Goal: Task Accomplishment & Management: Complete application form

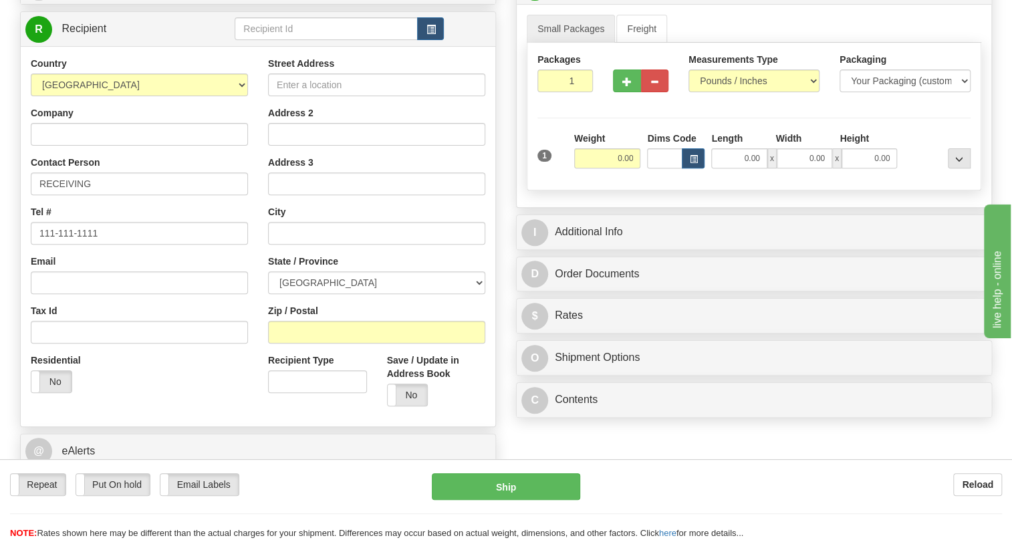
scroll to position [243, 0]
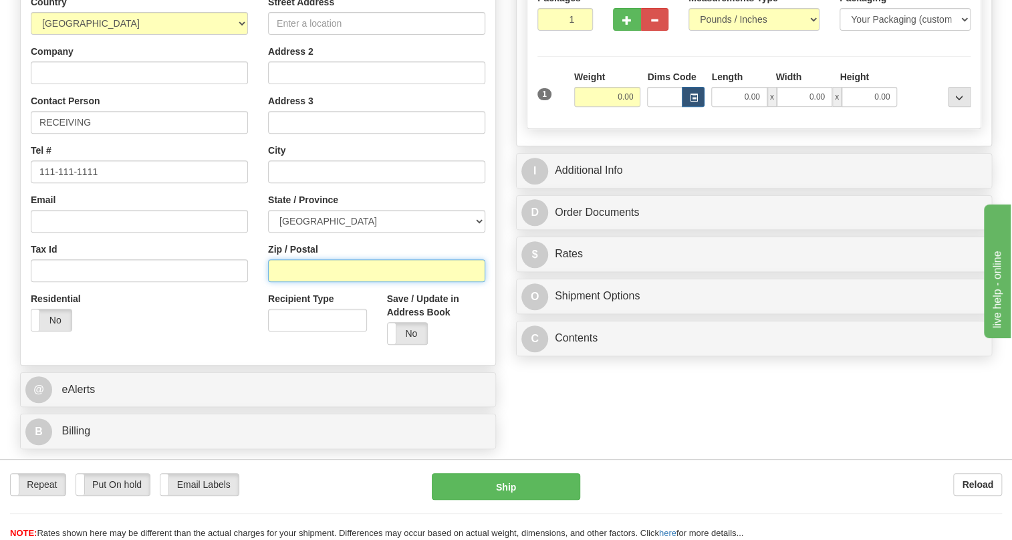
click at [304, 282] on input "Zip / Postal" at bounding box center [376, 270] width 217 height 23
type input "L5S 1L4"
click at [228, 340] on div "Residential Yes No" at bounding box center [139, 316] width 237 height 49
type input "MISSISSAUGA"
select select "ON"
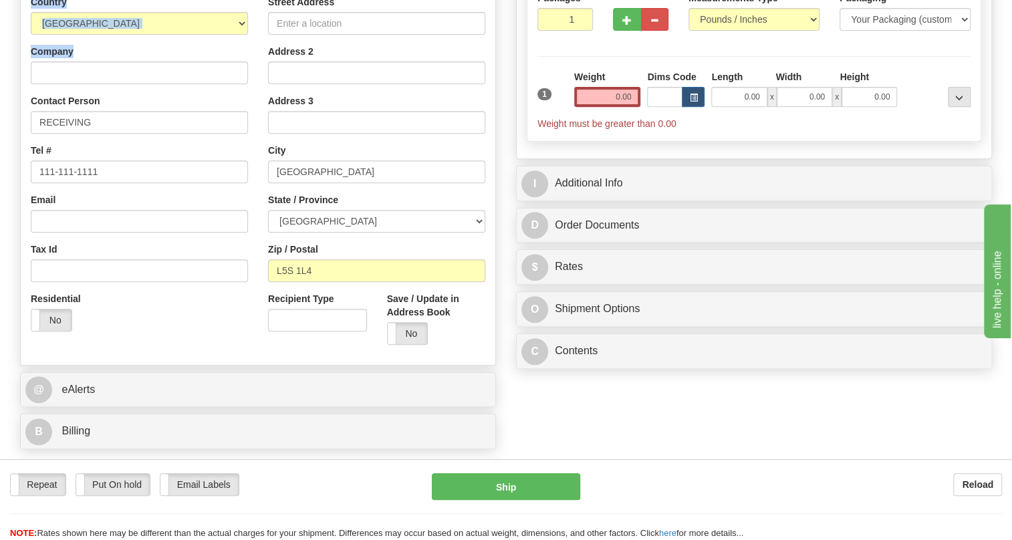
click at [37, 100] on div "Toggle navigation Settings Shipping Preferences Fields Preferences New" at bounding box center [506, 140] width 1012 height 767
click at [53, 84] on input "Company" at bounding box center [139, 73] width 217 height 23
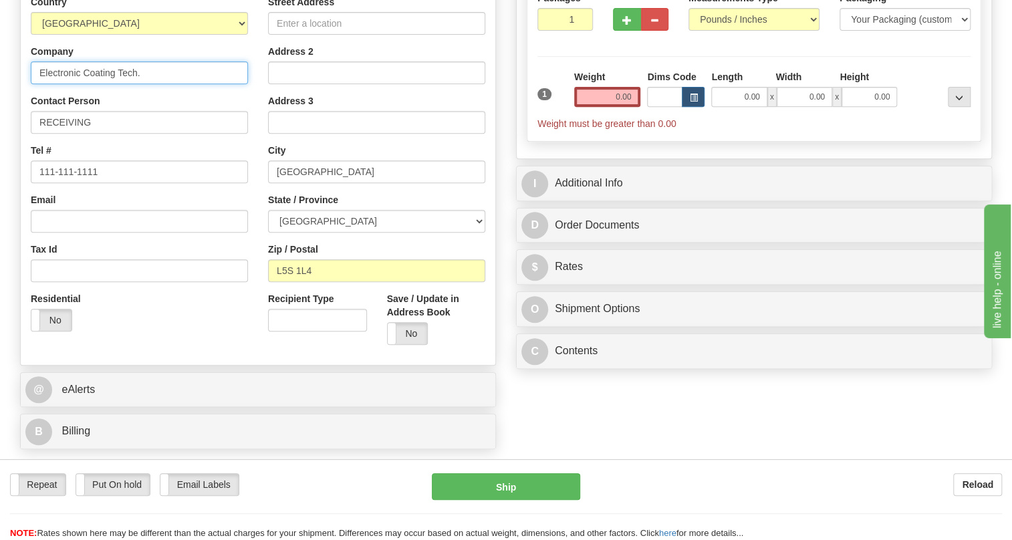
type input "Electronic Coating Tech."
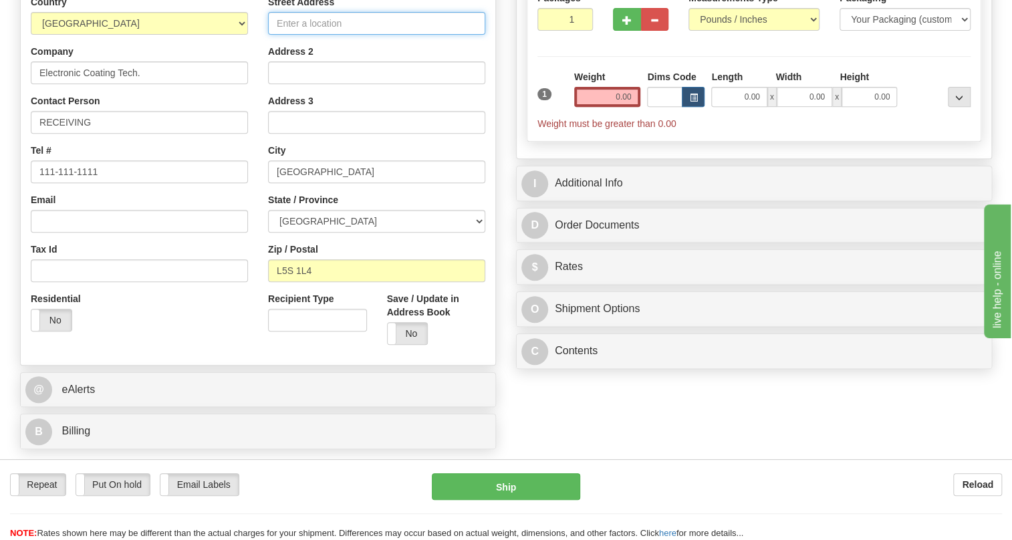
click at [308, 35] on input "Street Address" at bounding box center [376, 23] width 217 height 23
drag, startPoint x: 403, startPoint y: 49, endPoint x: 369, endPoint y: 53, distance: 34.3
click at [369, 35] on input "7425 Tranmere Drive, Unit 1A" at bounding box center [376, 23] width 217 height 23
type input "7425 Tranmere Drive,"
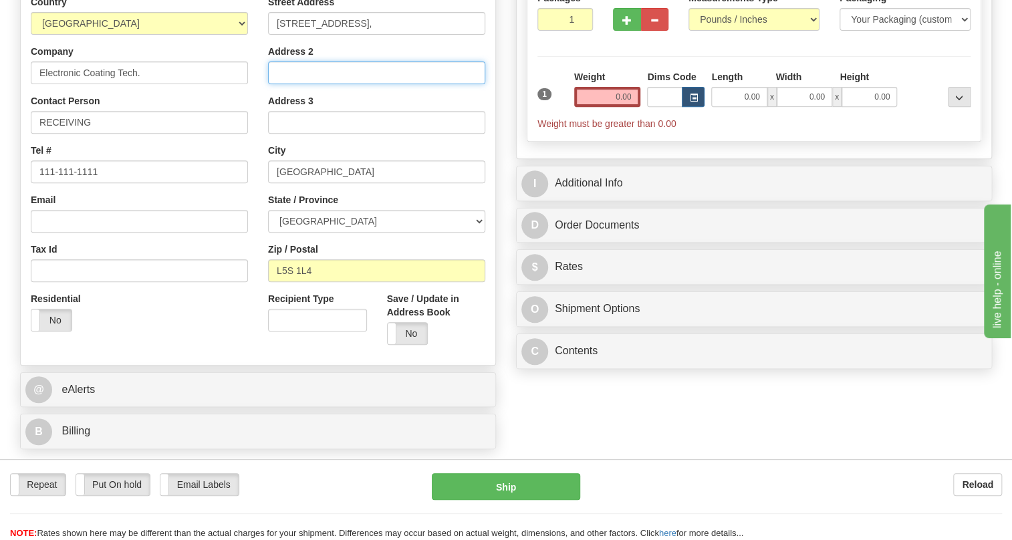
click at [303, 84] on input "Address 2" at bounding box center [376, 73] width 217 height 23
paste input "Unit 1A"
type input "Unit 1A"
click at [252, 126] on div "Country AFGHANISTAN ALAND ISLANDS ALBANIA ALGERIA AMERICAN SAMOA ANDORRA ANGOLA…" at bounding box center [139, 168] width 237 height 346
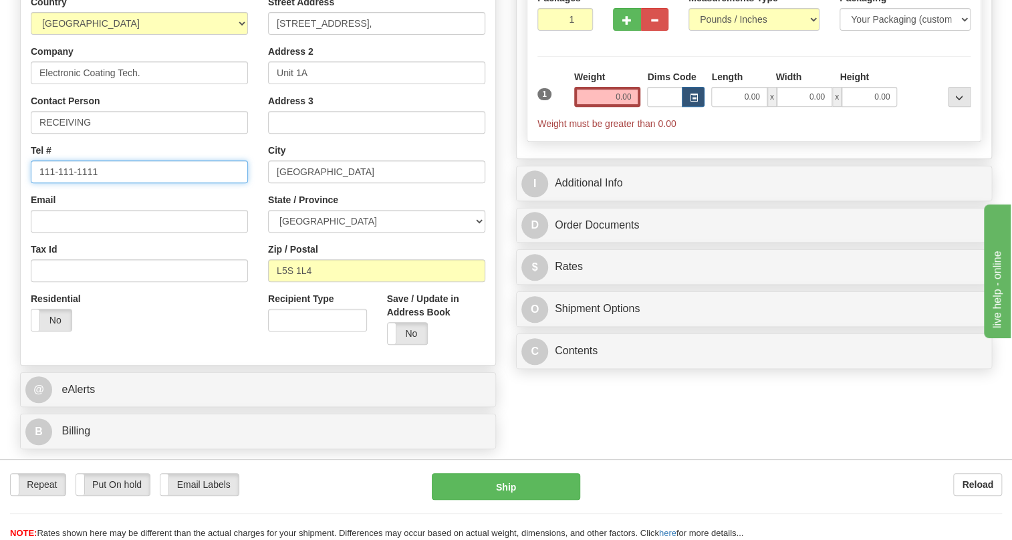
click at [80, 183] on input "111-111-1111" at bounding box center [139, 171] width 217 height 23
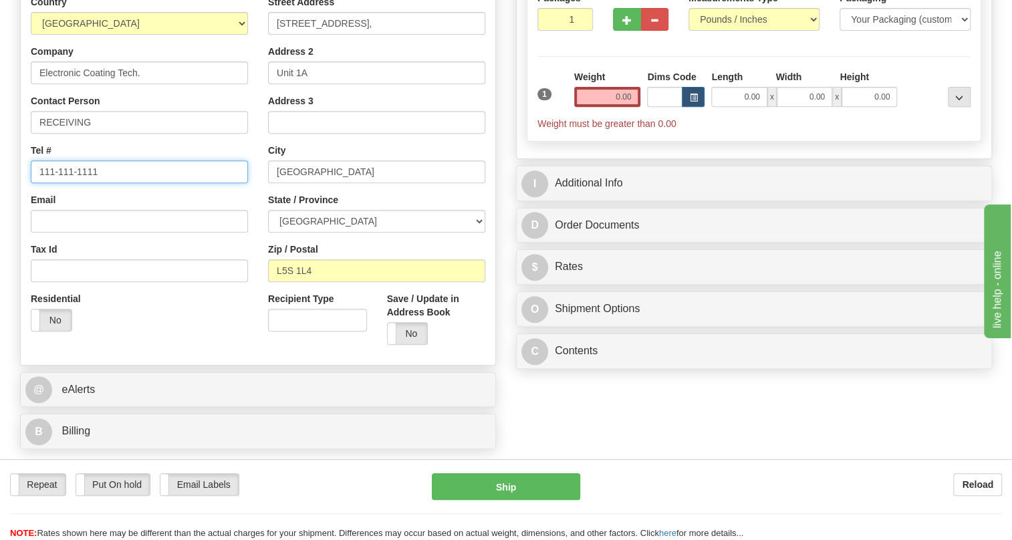
click at [80, 183] on input "111-111-1111" at bounding box center [139, 171] width 217 height 23
type input "905-866-6795"
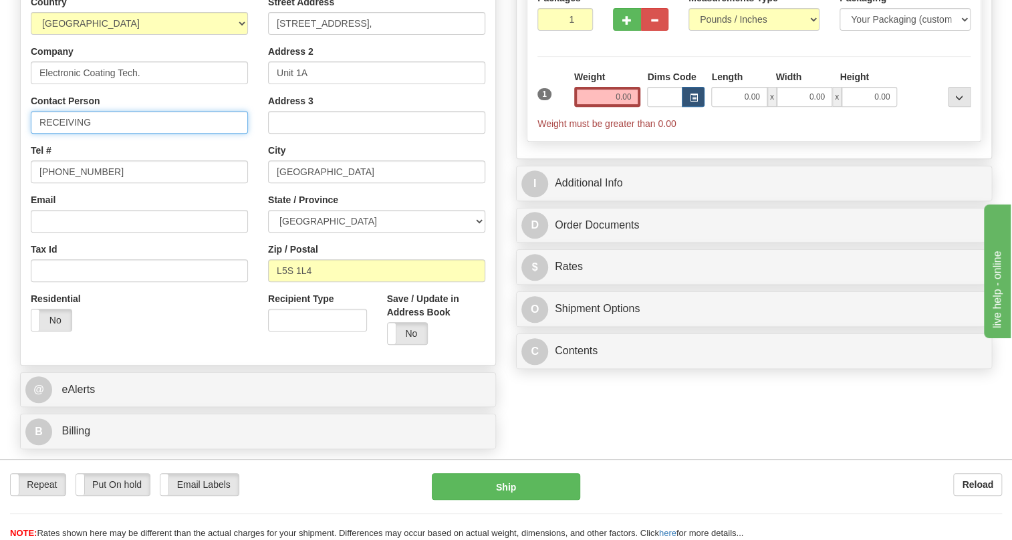
click at [114, 134] on input "RECEIVING" at bounding box center [139, 122] width 217 height 23
type input "RECEIVING / Mike Charlton"
click at [601, 107] on input "0.00" at bounding box center [607, 97] width 67 height 20
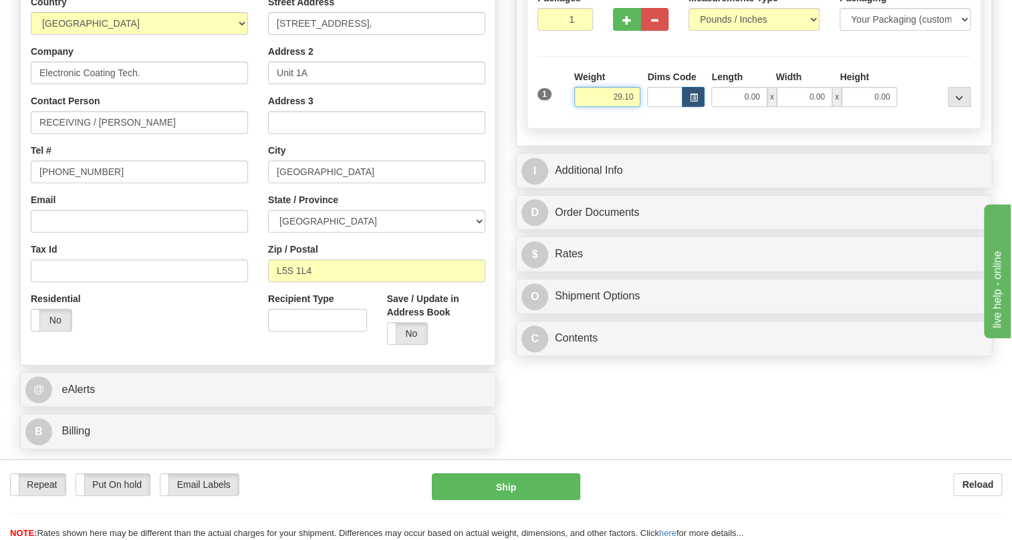
type input "29.10"
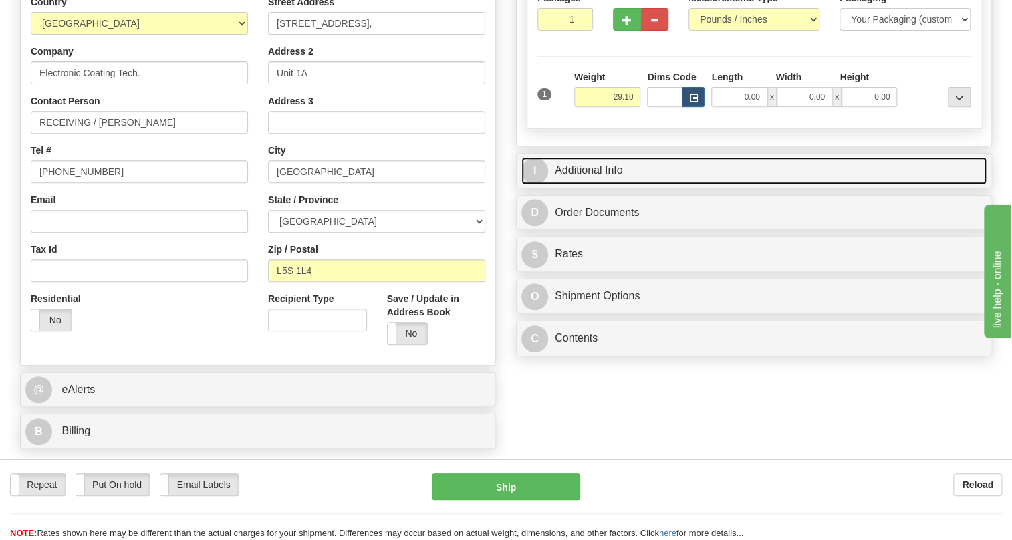
click at [609, 185] on link "I Additional Info" at bounding box center [753, 170] width 465 height 27
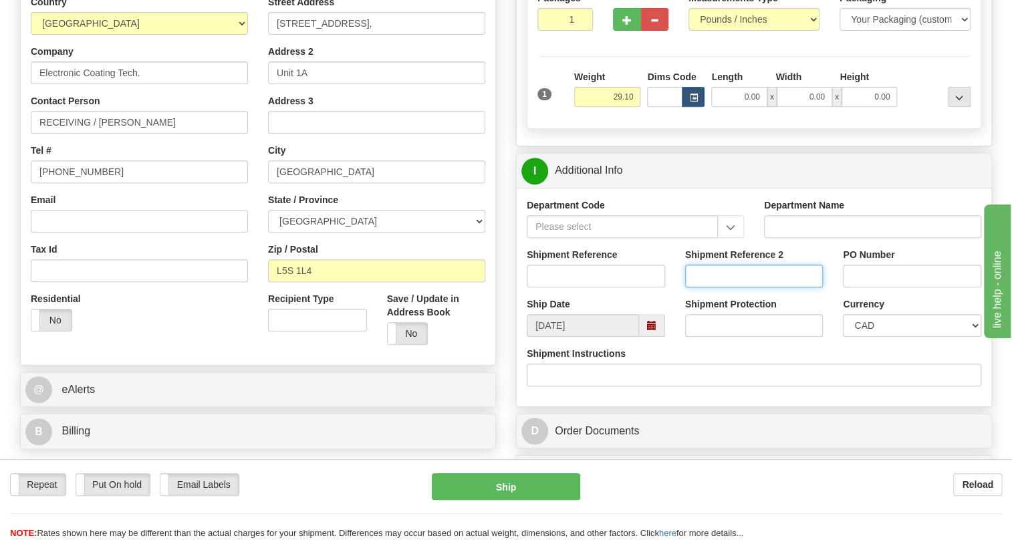
click at [711, 287] on input "Shipment Reference 2" at bounding box center [754, 276] width 138 height 23
type input "Catherine Perez"
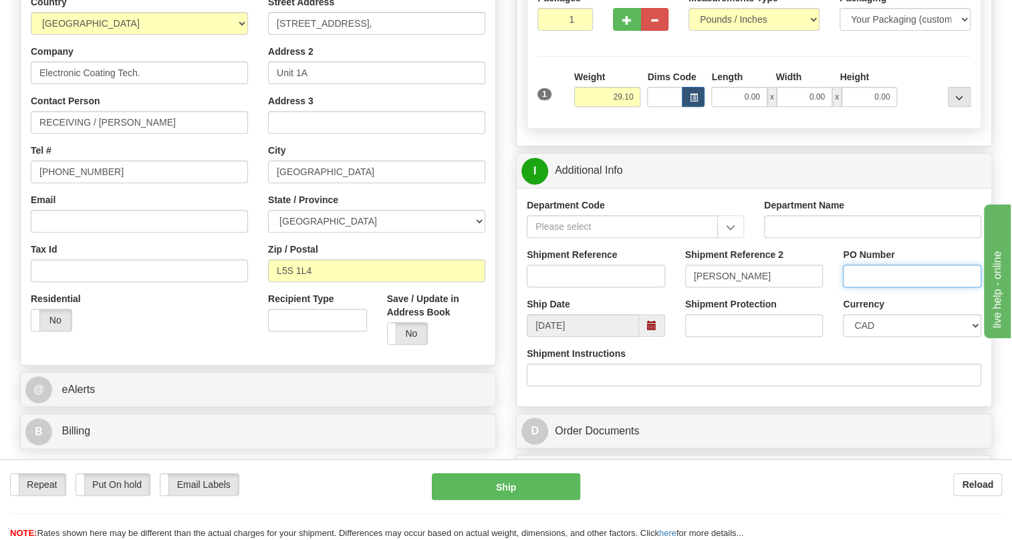
click at [875, 287] on input "PO Number" at bounding box center [912, 276] width 138 height 23
type input "4202006713"
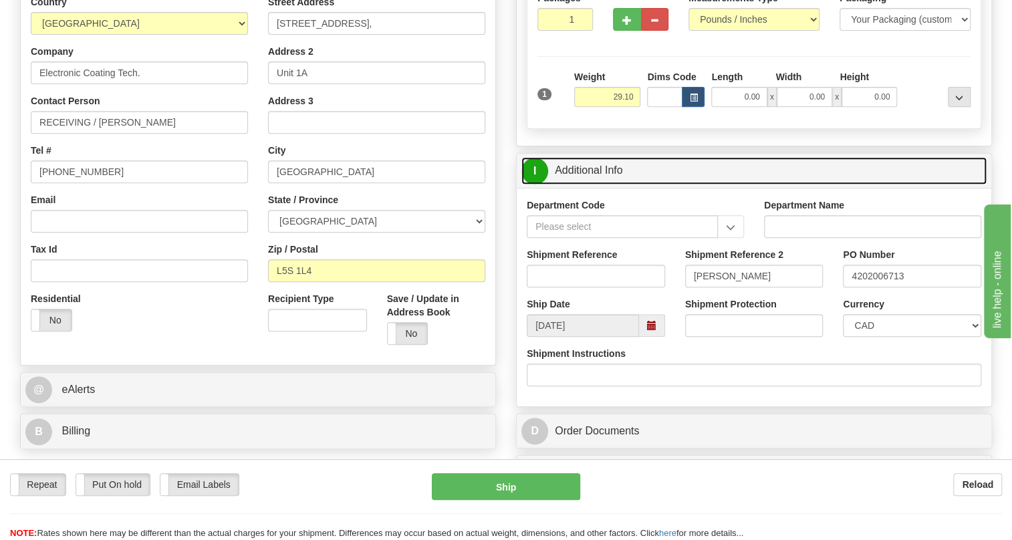
click at [582, 185] on link "I Additional Info" at bounding box center [753, 170] width 465 height 27
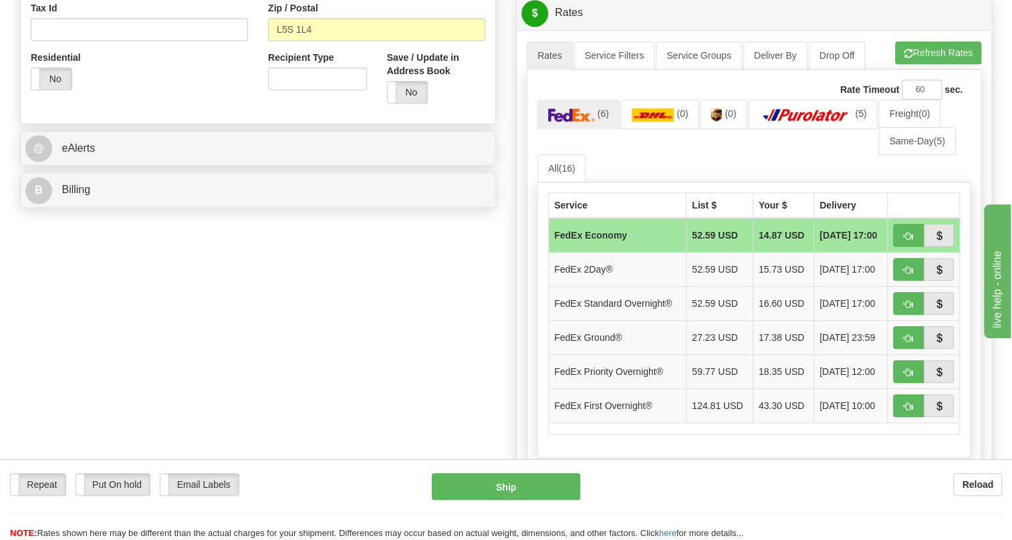
scroll to position [486, 0]
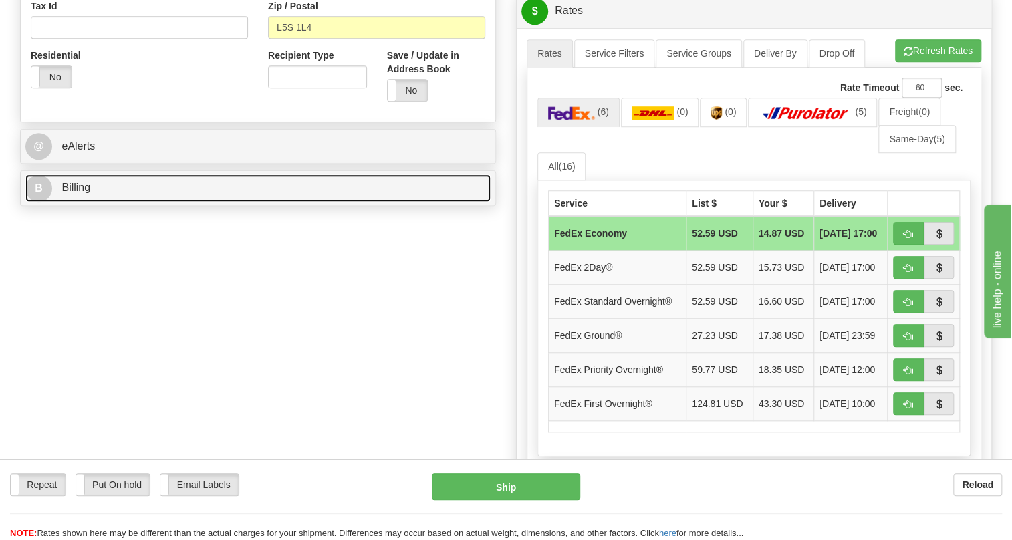
click at [82, 193] on span "Billing" at bounding box center [76, 187] width 29 height 11
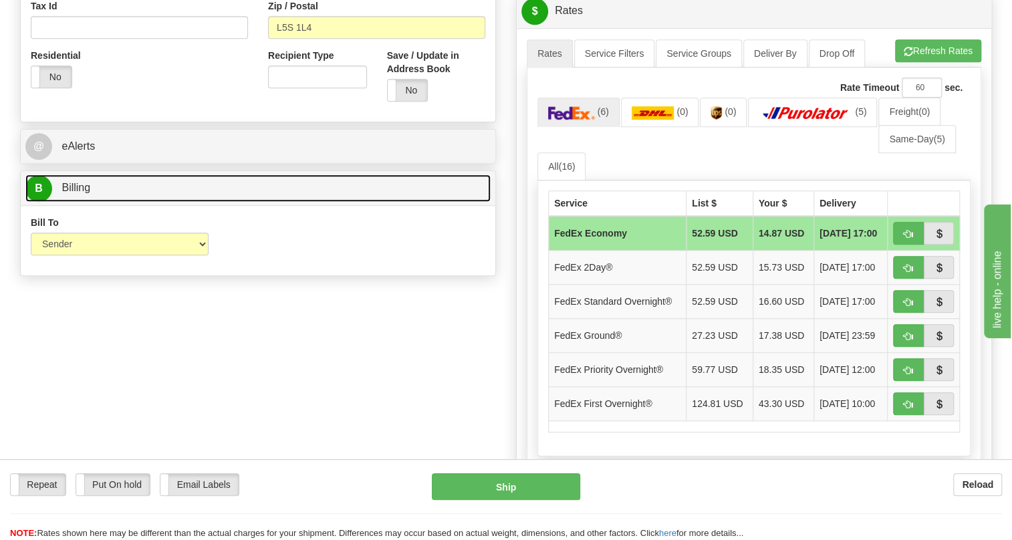
click at [82, 193] on span "Billing" at bounding box center [76, 187] width 29 height 11
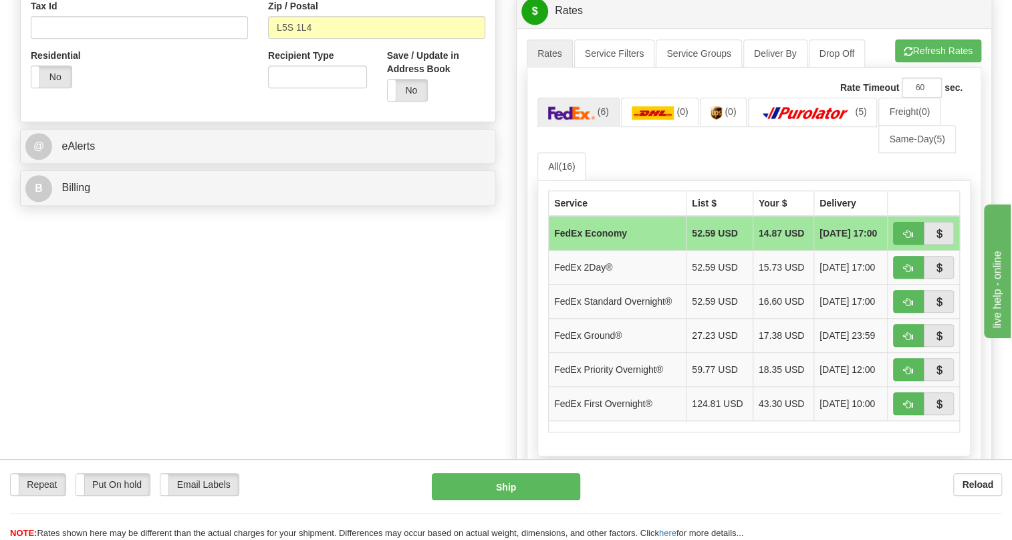
click at [382, 284] on div "Order # S Sender Default" at bounding box center [506, 127] width 992 height 1011
click at [909, 239] on span "button" at bounding box center [908, 234] width 9 height 9
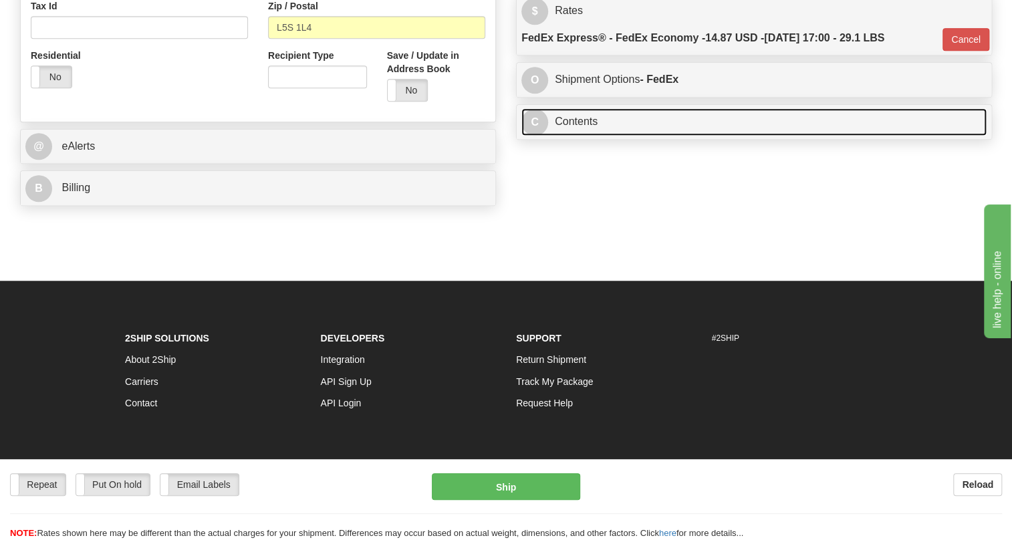
click at [582, 136] on link "C Contents" at bounding box center [753, 121] width 465 height 27
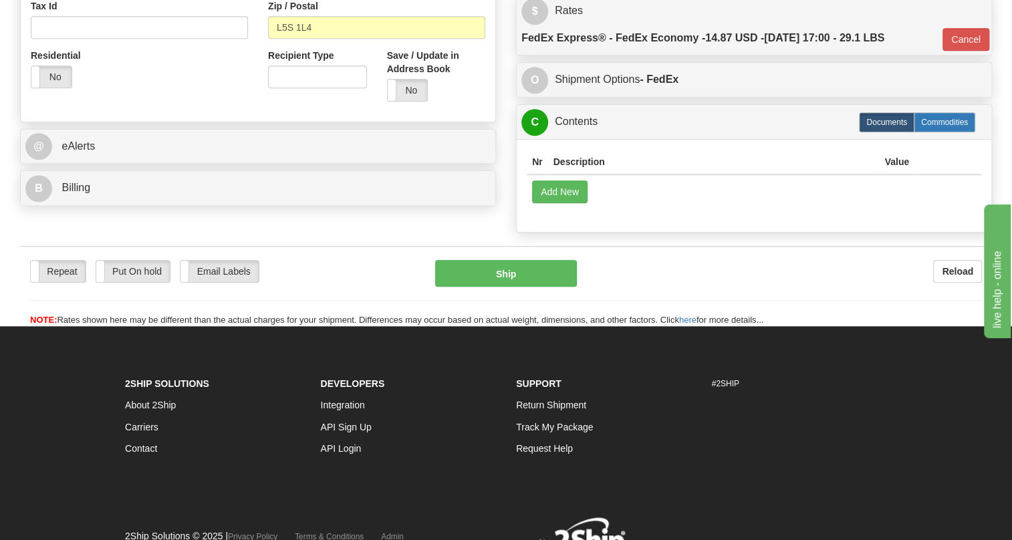
click at [944, 132] on label "Commodities" at bounding box center [945, 122] width 62 height 20
type input "20"
radio input "true"
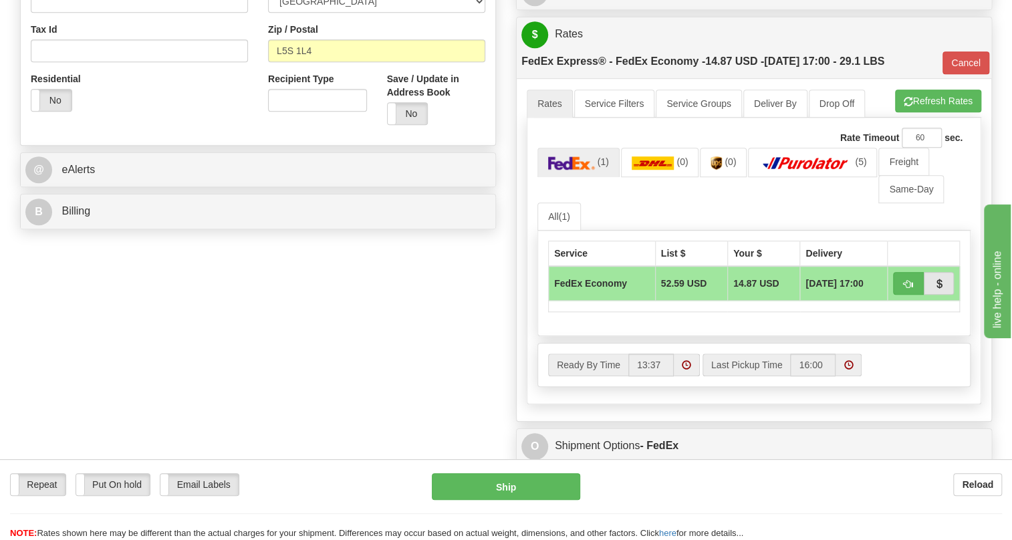
scroll to position [425, 0]
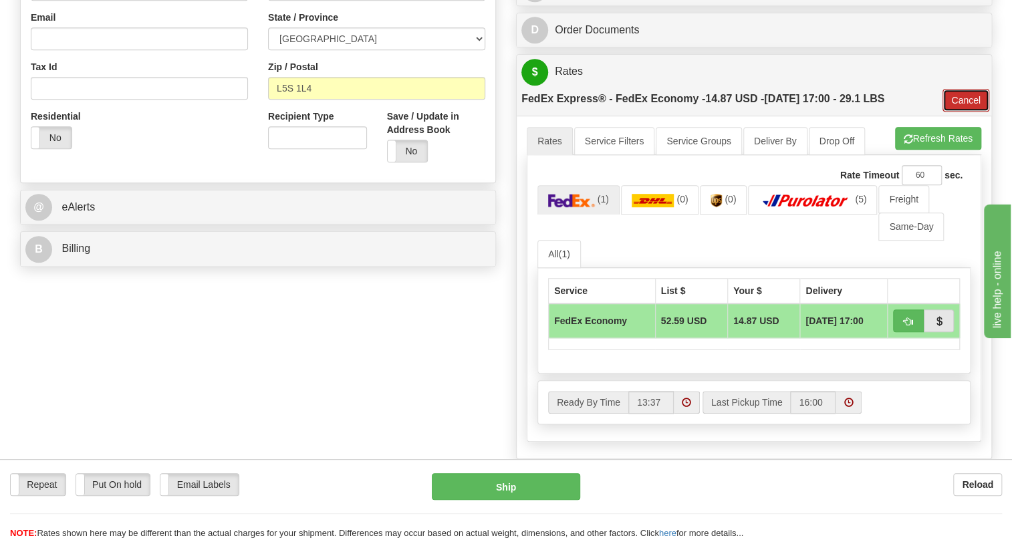
click at [963, 112] on button "Cancel" at bounding box center [966, 100] width 47 height 23
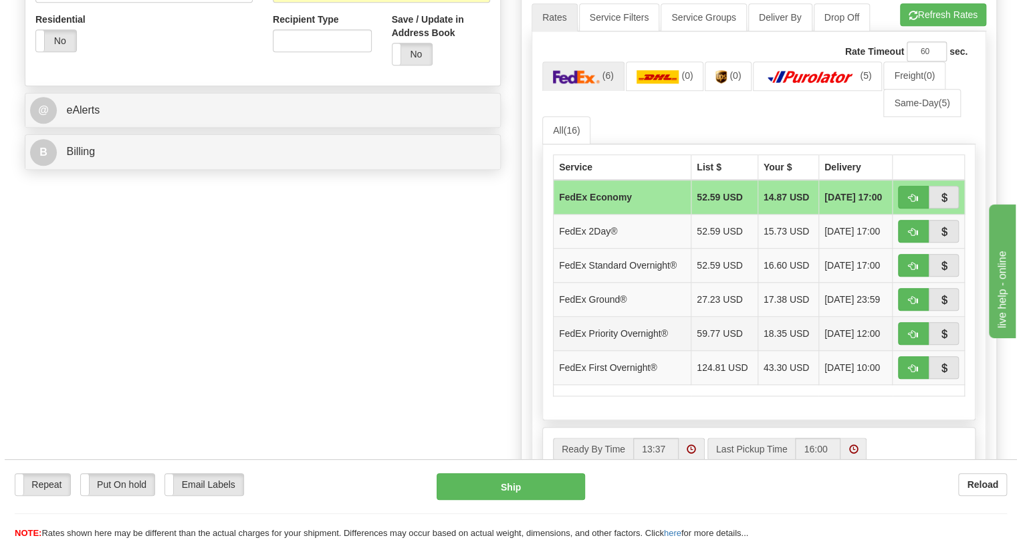
scroll to position [486, 0]
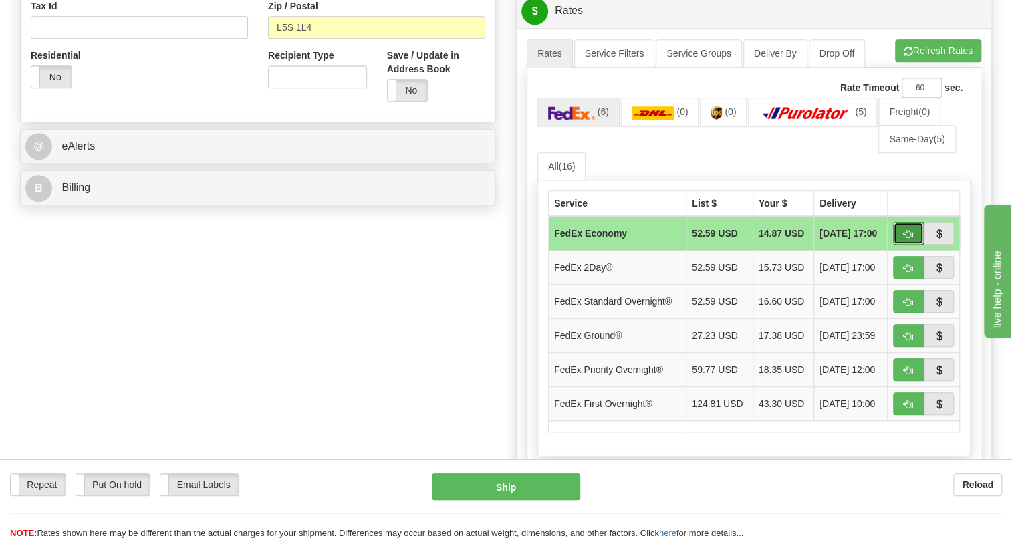
click at [905, 239] on span "button" at bounding box center [908, 234] width 9 height 9
type input "20"
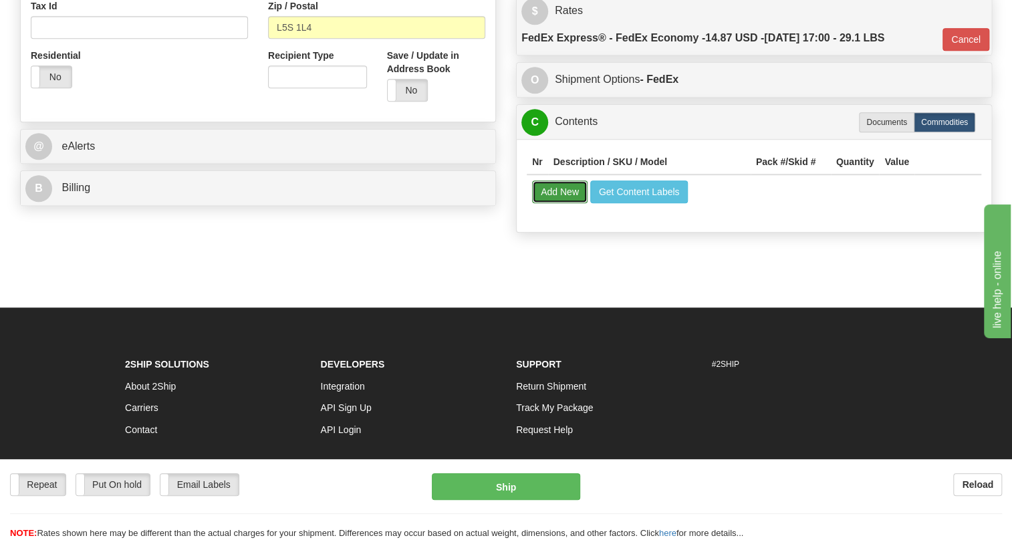
click at [543, 203] on button "Add New" at bounding box center [559, 192] width 55 height 23
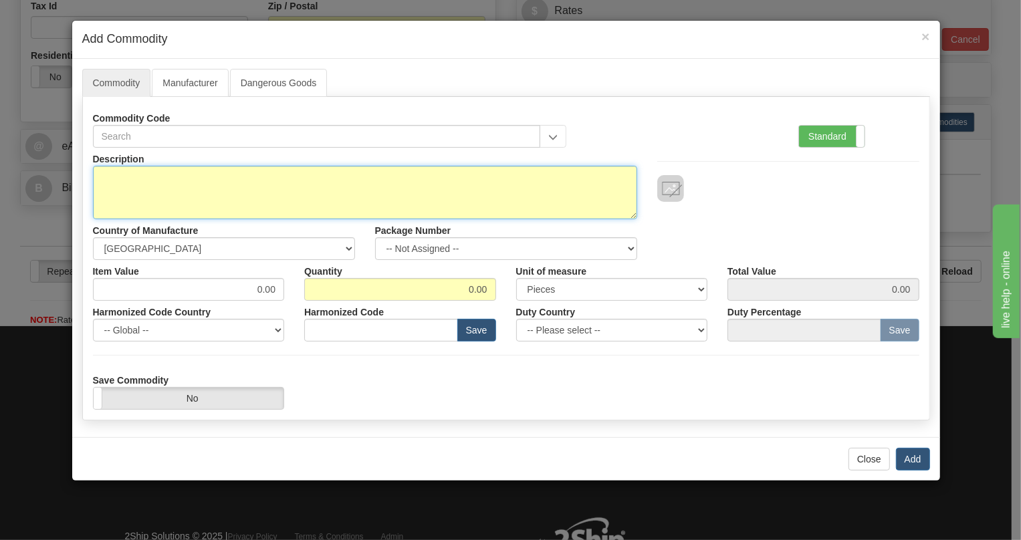
click at [112, 175] on textarea "Description" at bounding box center [365, 192] width 544 height 53
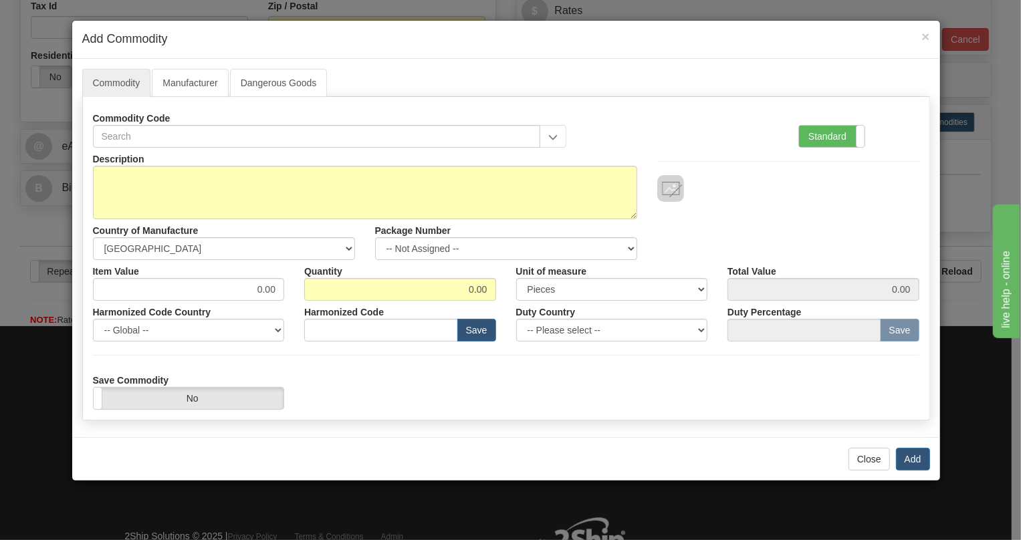
drag, startPoint x: 822, startPoint y: 132, endPoint x: 630, endPoint y: 177, distance: 196.2
click at [821, 132] on label "Standard" at bounding box center [832, 136] width 66 height 21
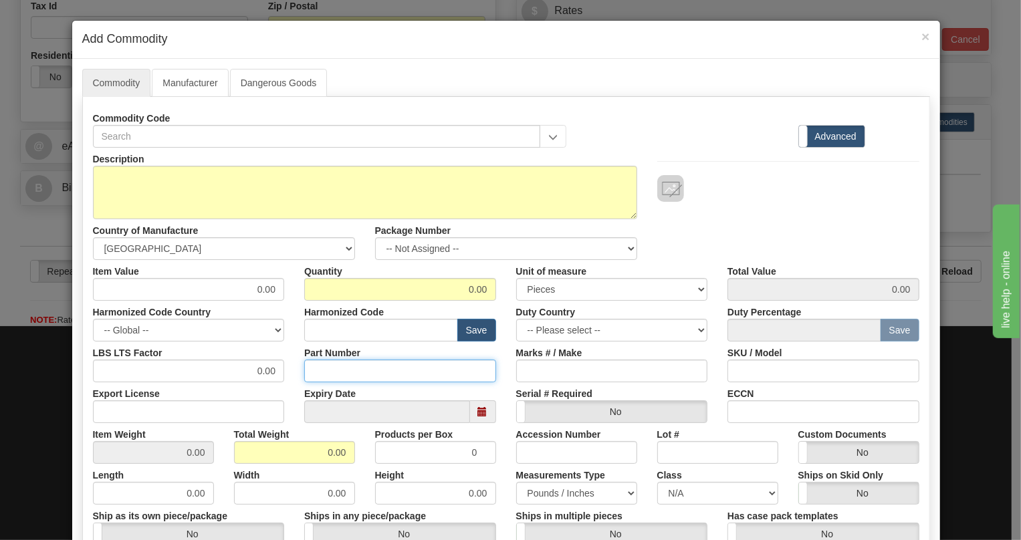
click at [318, 376] on input "Part Number" at bounding box center [400, 371] width 192 height 23
type input "E17L0-0041"
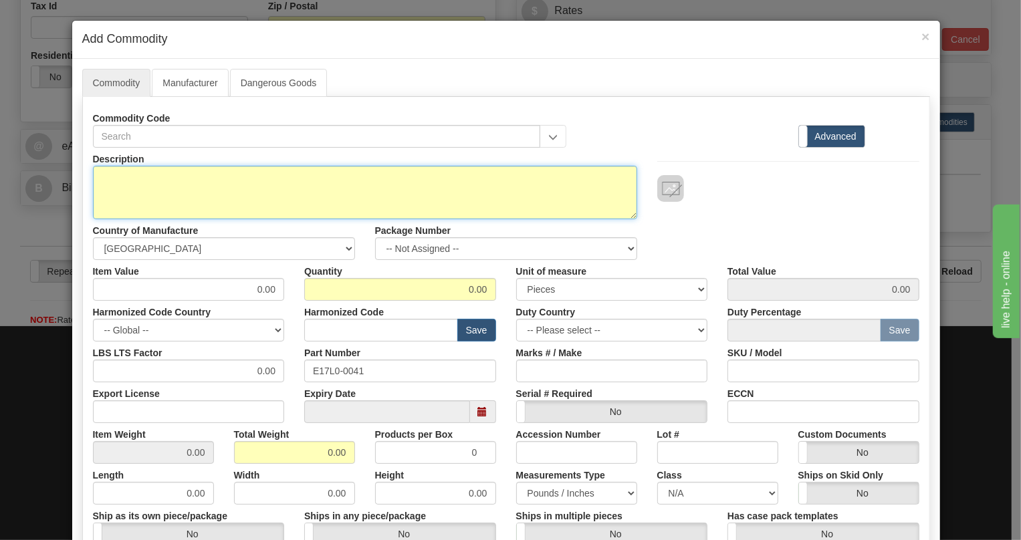
click at [116, 176] on textarea "Description" at bounding box center [365, 192] width 544 height 53
type textarea "XR ANALOG BOARD CT ONLY"
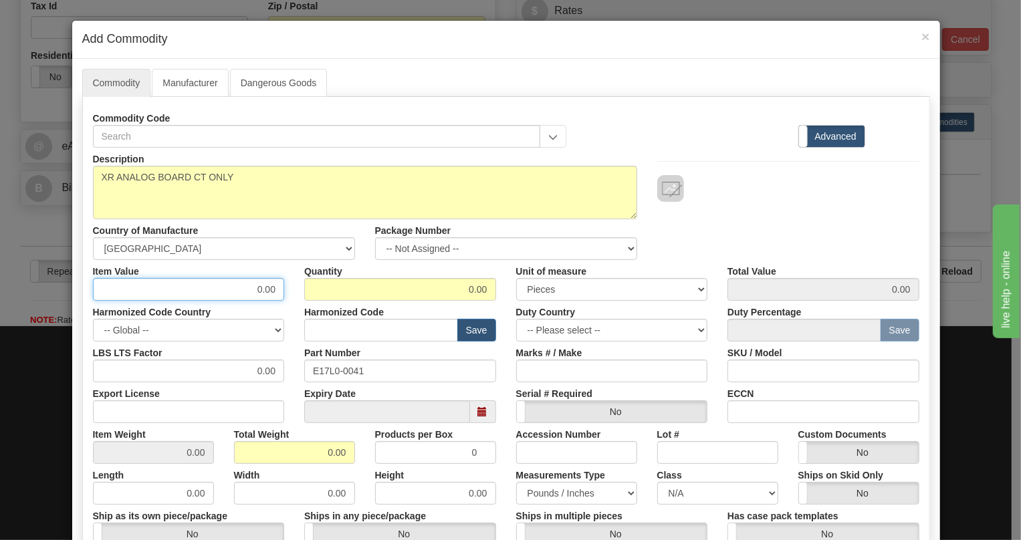
click at [268, 289] on input "0.00" at bounding box center [189, 289] width 192 height 23
type input "57.81"
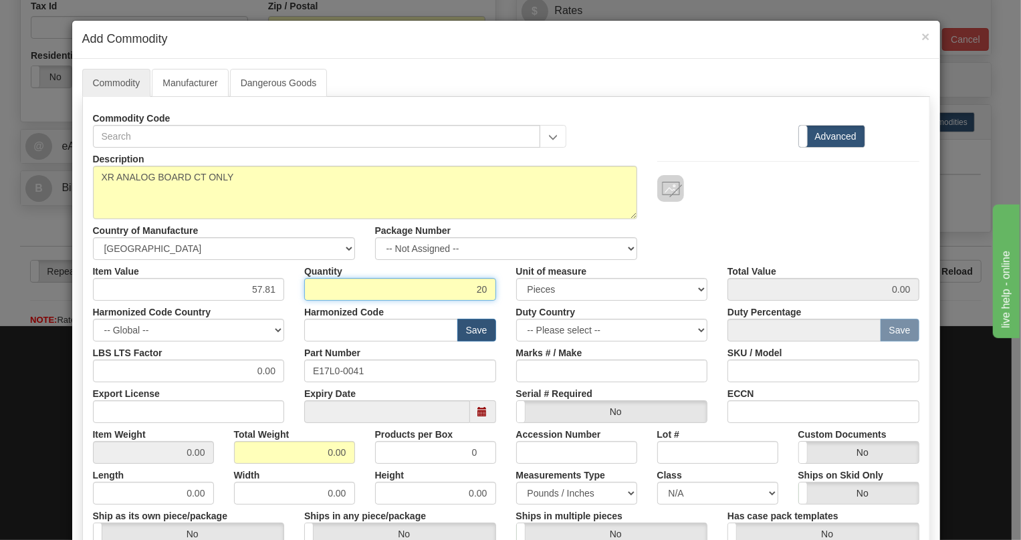
type input "20"
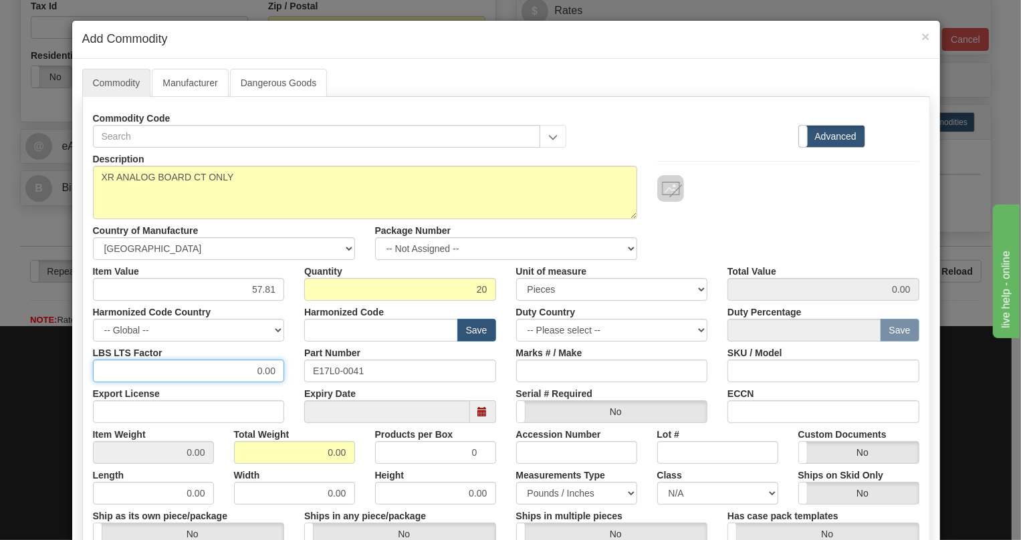
type input "1156.20"
click at [242, 371] on input "0.00" at bounding box center [189, 371] width 192 height 23
type input "1.00"
click at [323, 453] on input "0.00" at bounding box center [294, 452] width 121 height 23
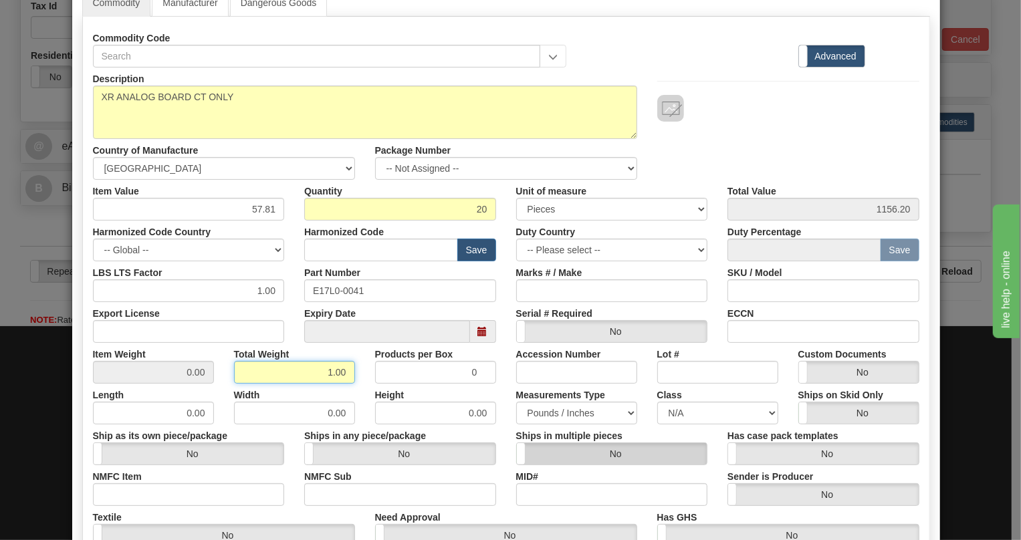
scroll to position [121, 0]
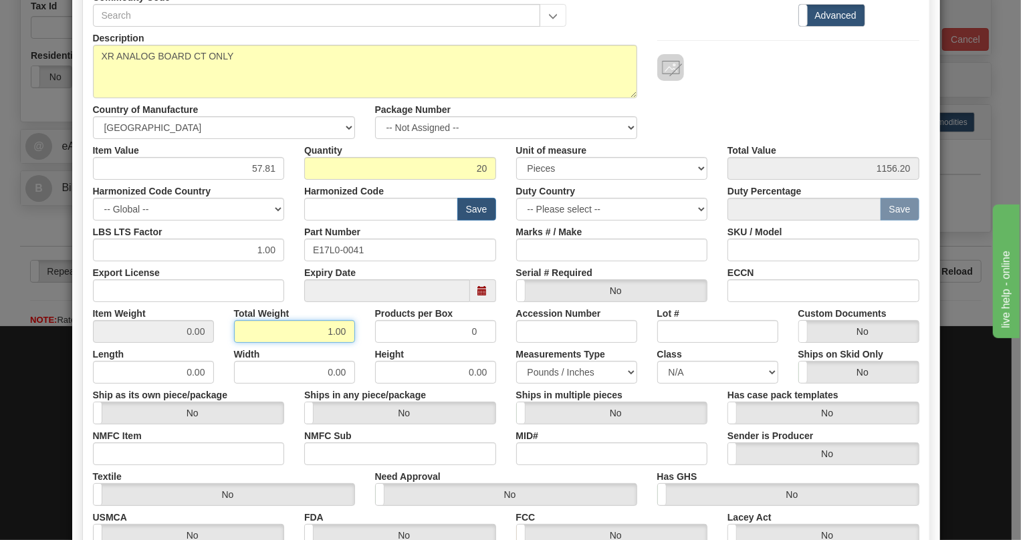
type input "1.00"
type input "0.0500"
click at [506, 350] on div "Measurements Type Pounds / Inches Kilograms / Centimeters" at bounding box center [576, 363] width 141 height 41
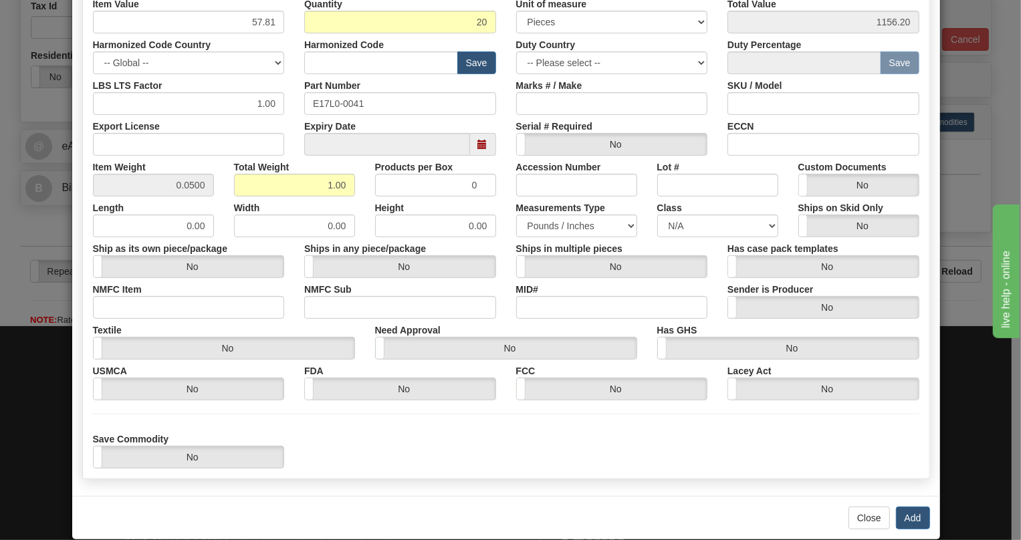
scroll to position [286, 0]
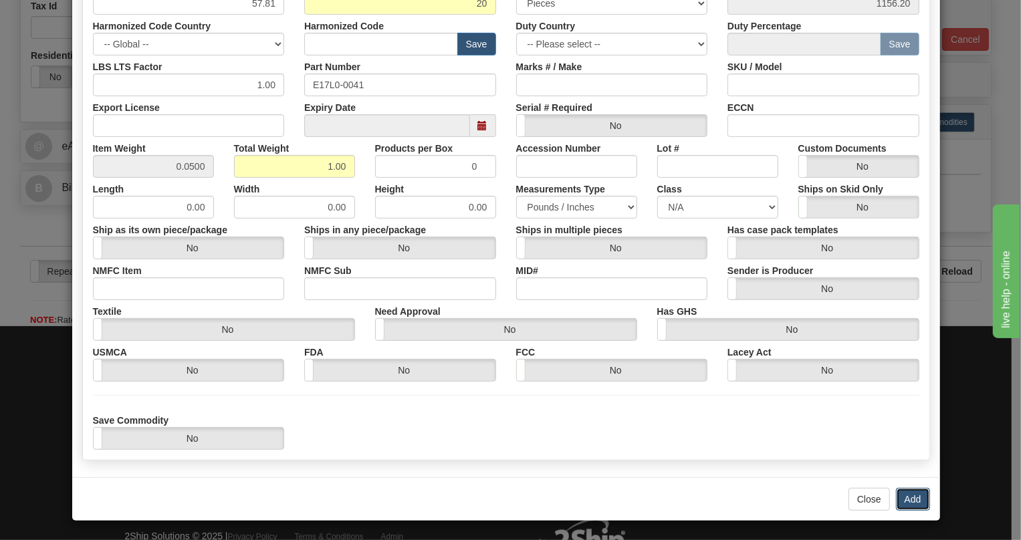
click at [907, 495] on button "Add" at bounding box center [913, 499] width 34 height 23
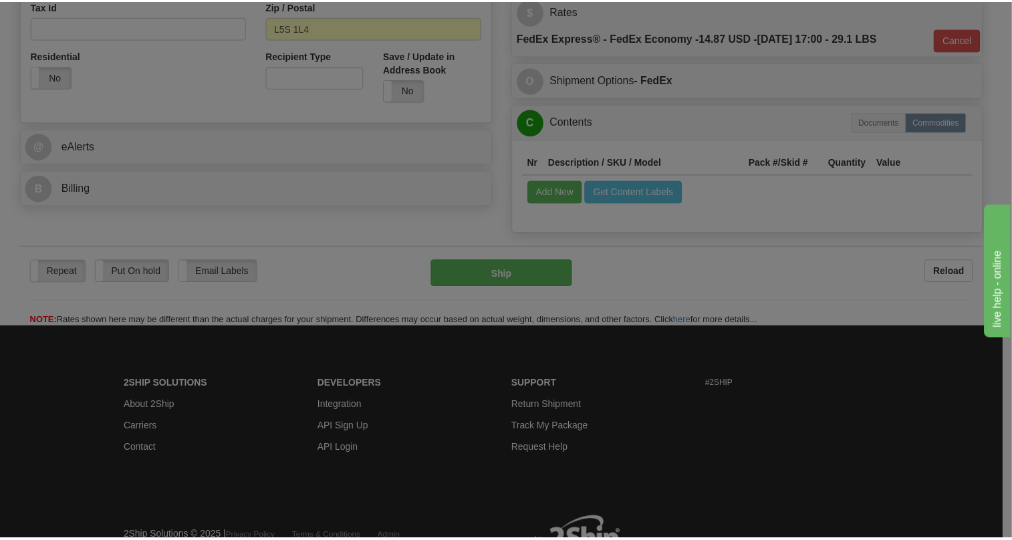
scroll to position [0, 0]
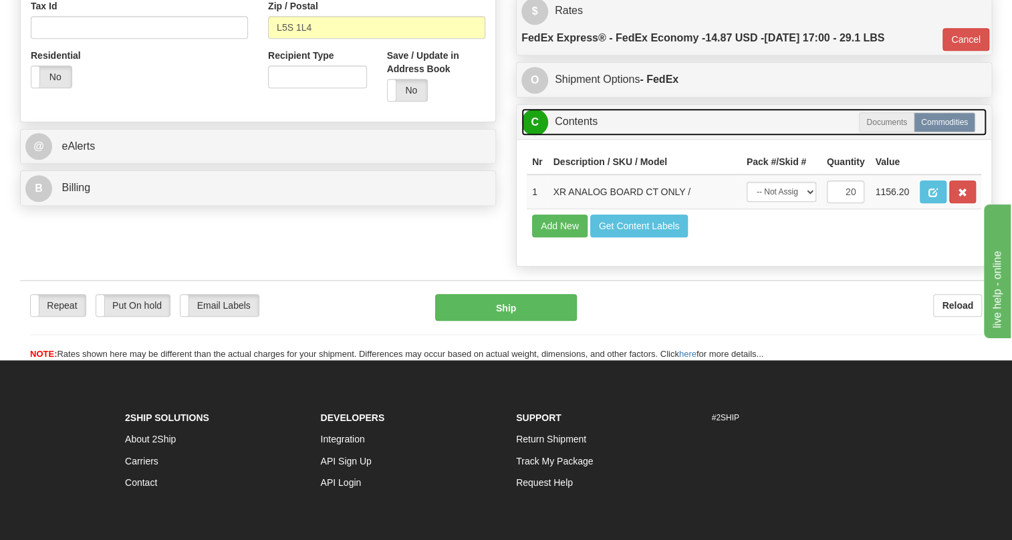
click at [588, 136] on link "C Contents" at bounding box center [753, 121] width 465 height 27
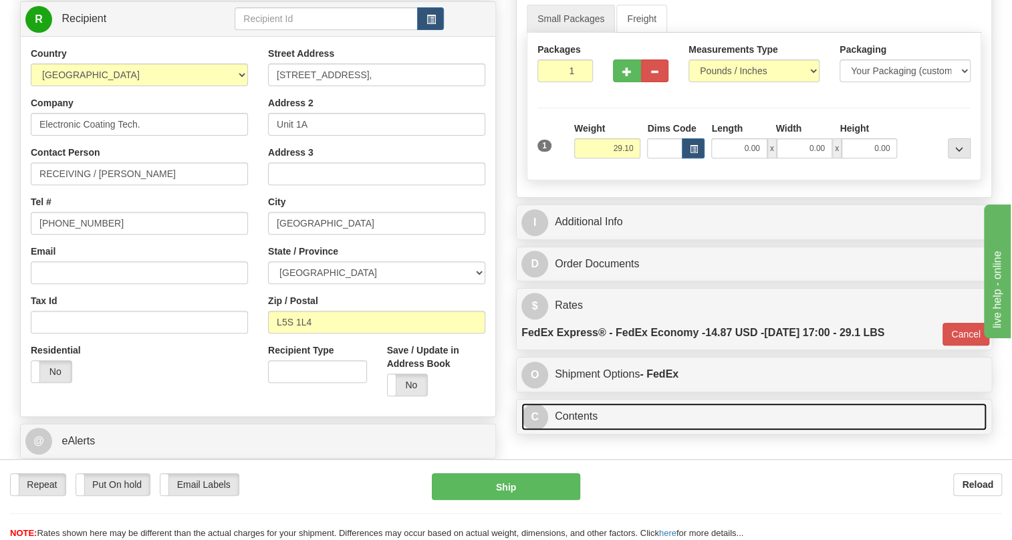
scroll to position [121, 0]
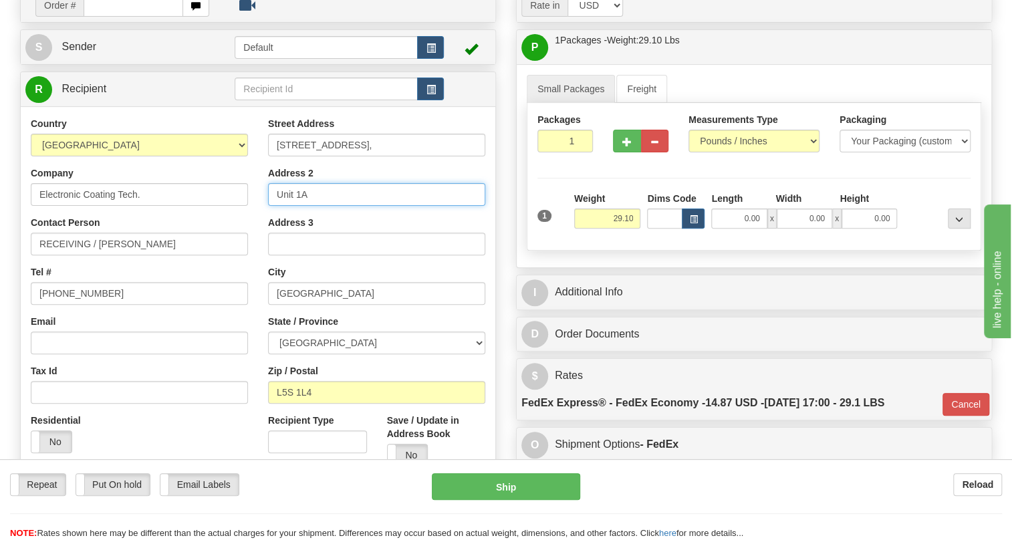
drag, startPoint x: 308, startPoint y: 224, endPoint x: 279, endPoint y: 224, distance: 28.1
click at [279, 206] on input "Unit 1A" at bounding box center [376, 194] width 217 height 23
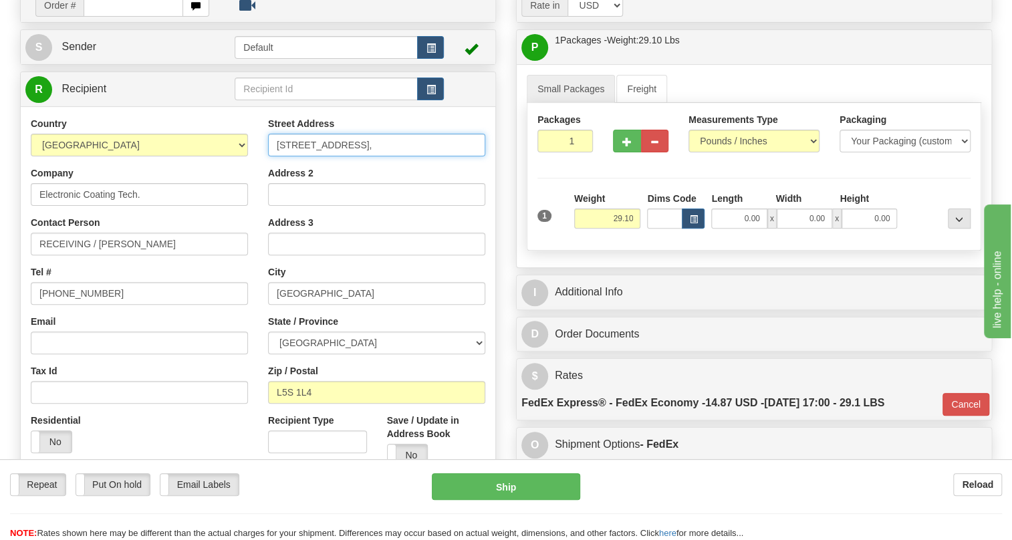
click at [397, 156] on input "7425 Tranmere Drive," at bounding box center [376, 145] width 217 height 23
paste input "Unit 1A"
type input "7425 Tranmere Drive, Unit 1A"
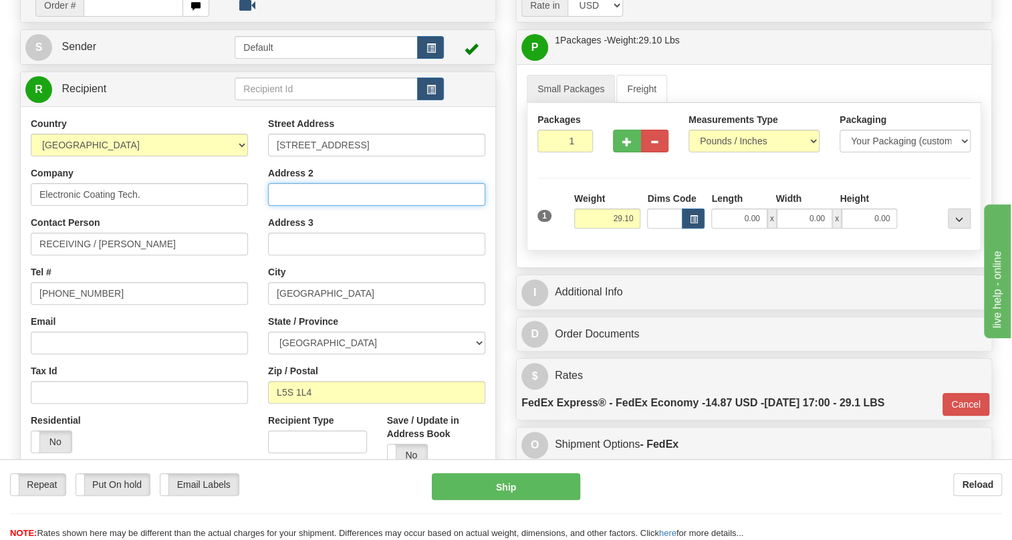
click at [292, 206] on input "Address 2" at bounding box center [376, 194] width 217 height 23
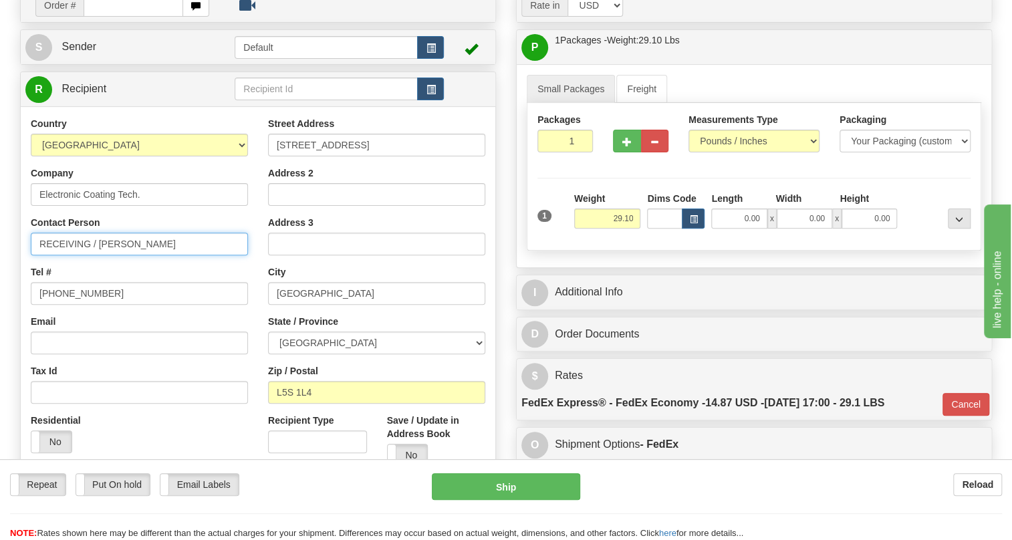
click at [163, 255] on input "RECEIVING / Mike Charlton" at bounding box center [139, 244] width 217 height 23
drag, startPoint x: 90, startPoint y: 273, endPoint x: 47, endPoint y: 277, distance: 43.0
click at [47, 255] on input "RECEIVING / Mike Charlton / PO#4202006713" at bounding box center [139, 244] width 217 height 23
click at [234, 255] on input "Receiving / Mike Charlton / PO#4202006713" at bounding box center [139, 244] width 217 height 23
drag, startPoint x: 88, startPoint y: 273, endPoint x: 17, endPoint y: 276, distance: 70.3
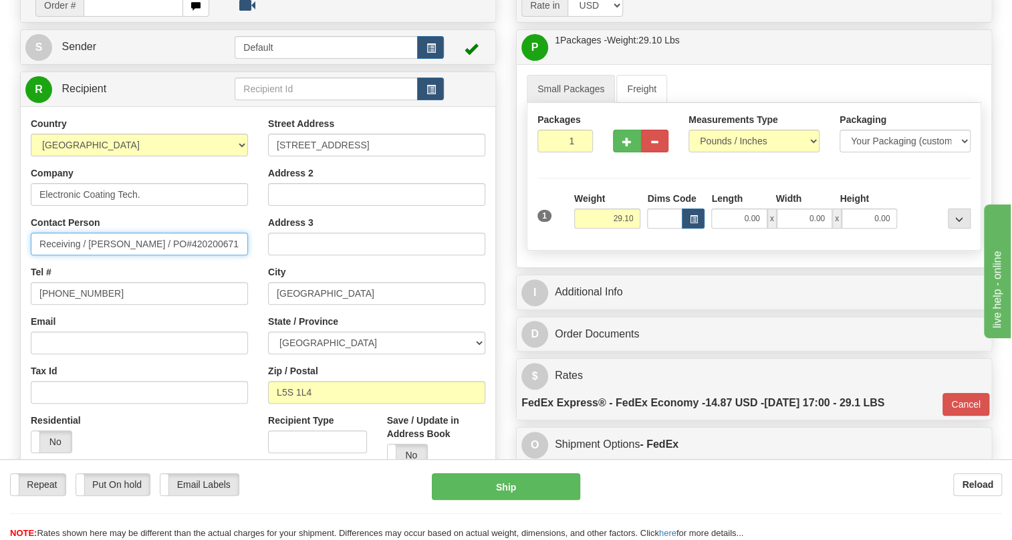
click at [17, 276] on div "Order # S Sender Default" at bounding box center [258, 282] width 496 height 590
click at [215, 255] on input "Attn: Mike Charlton / PO#4202006713" at bounding box center [139, 244] width 217 height 23
type input "Attn: Mike Charlton / PO#4202006713"
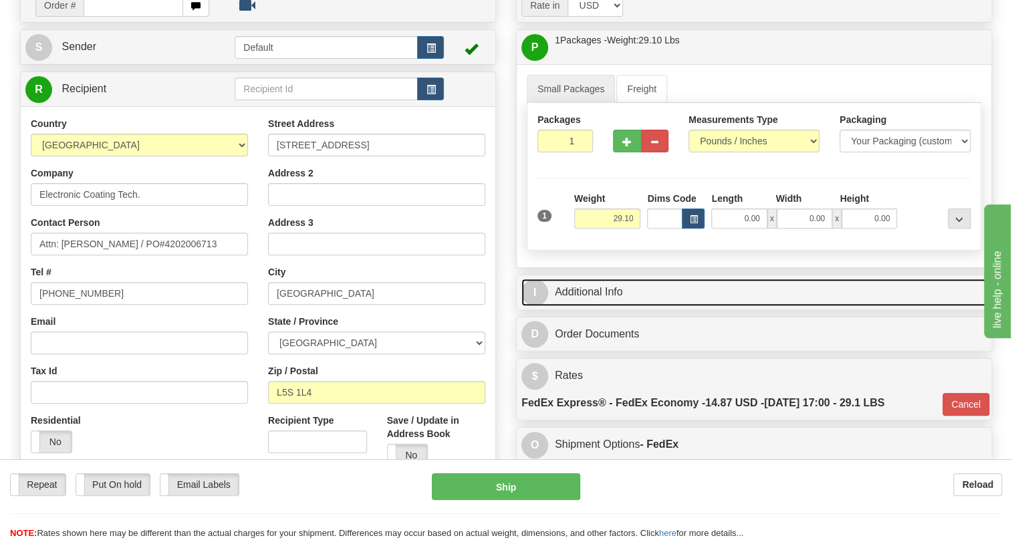
click at [592, 306] on link "I Additional Info" at bounding box center [753, 292] width 465 height 27
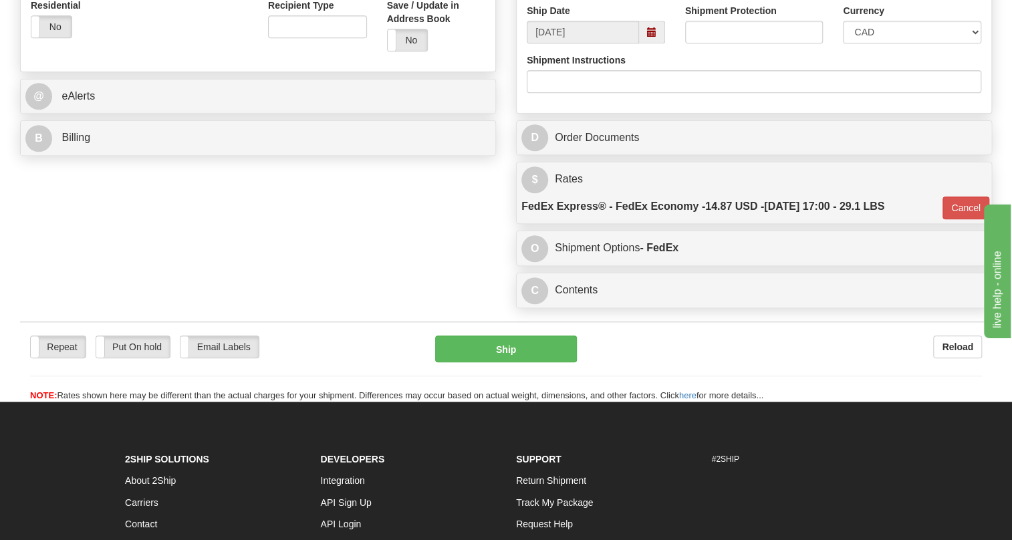
scroll to position [547, 0]
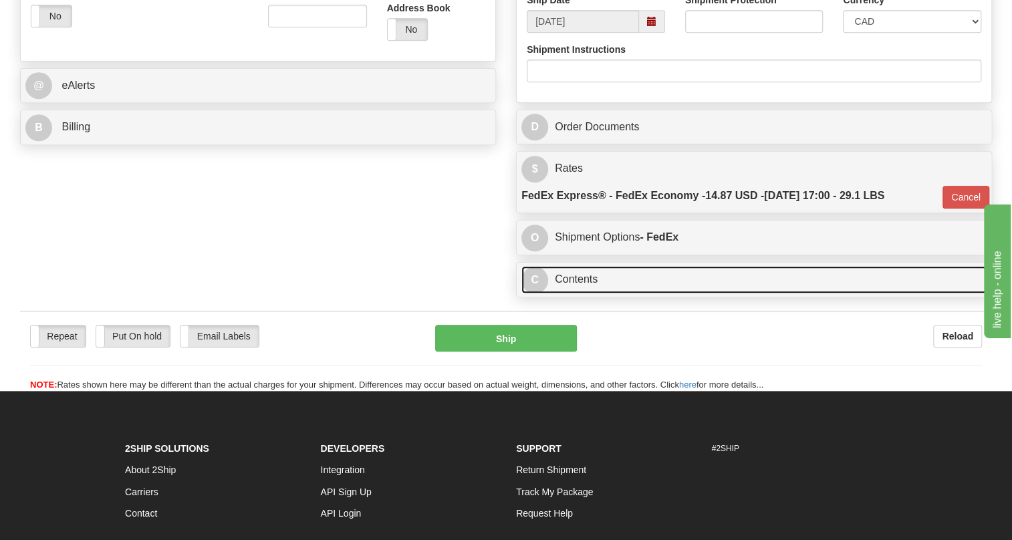
click at [569, 294] on link "C Contents" at bounding box center [753, 279] width 465 height 27
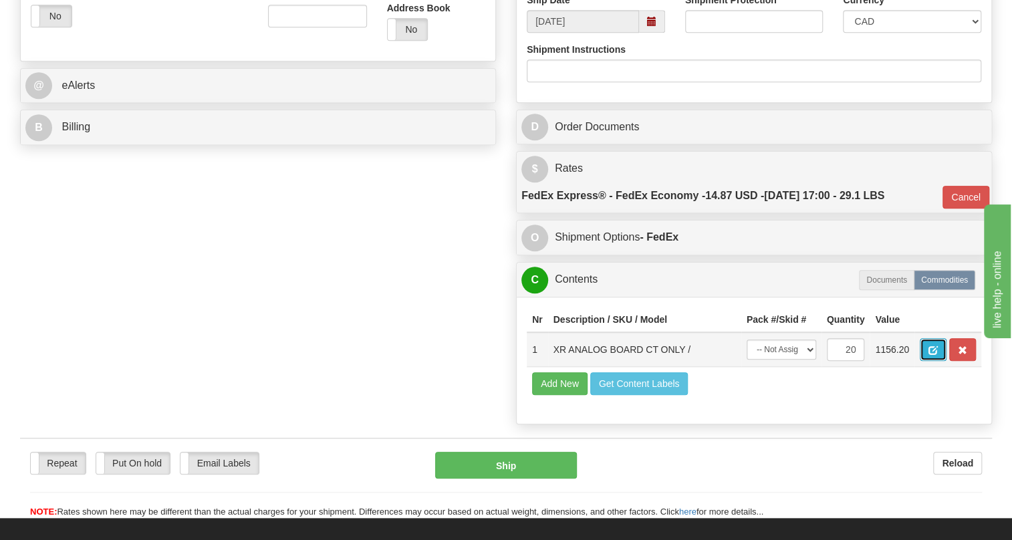
click at [932, 355] on span "button" at bounding box center [933, 350] width 9 height 9
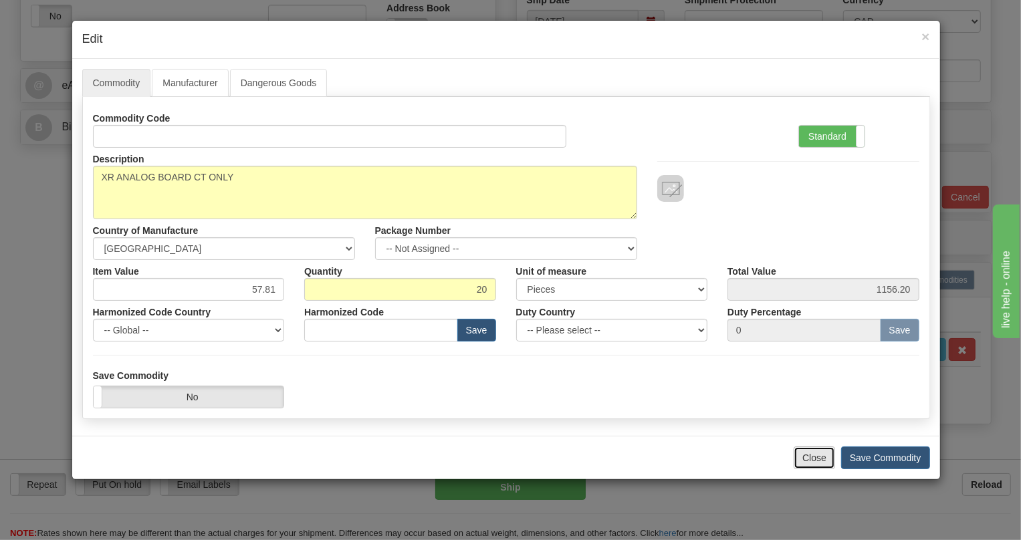
click at [807, 459] on button "Close" at bounding box center [814, 458] width 41 height 23
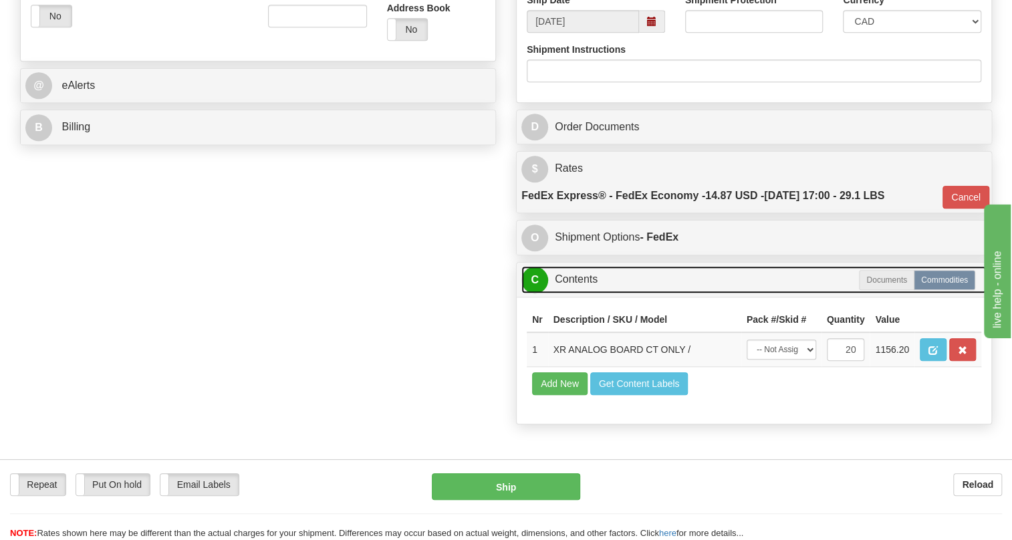
click at [586, 294] on link "C Contents" at bounding box center [753, 279] width 465 height 27
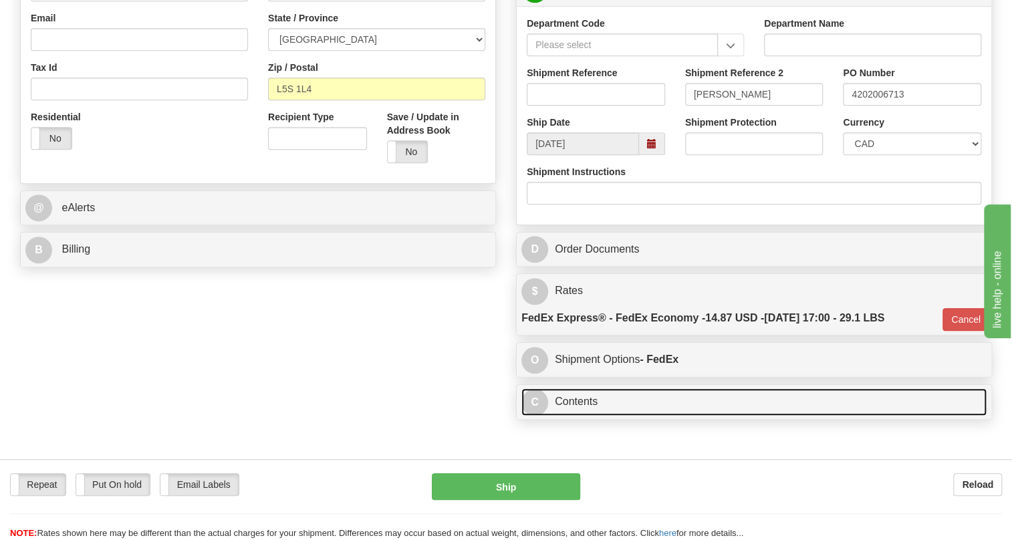
scroll to position [425, 0]
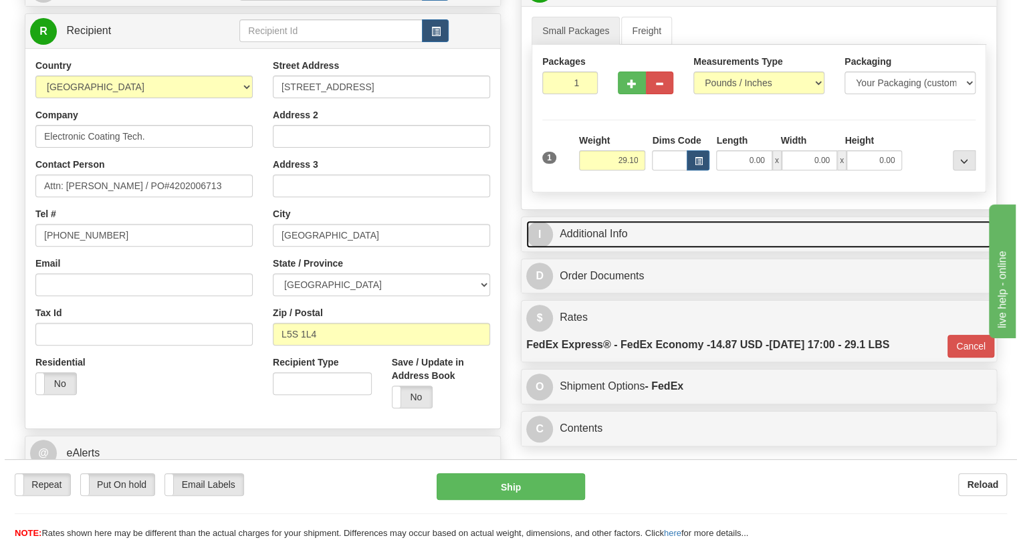
scroll to position [182, 0]
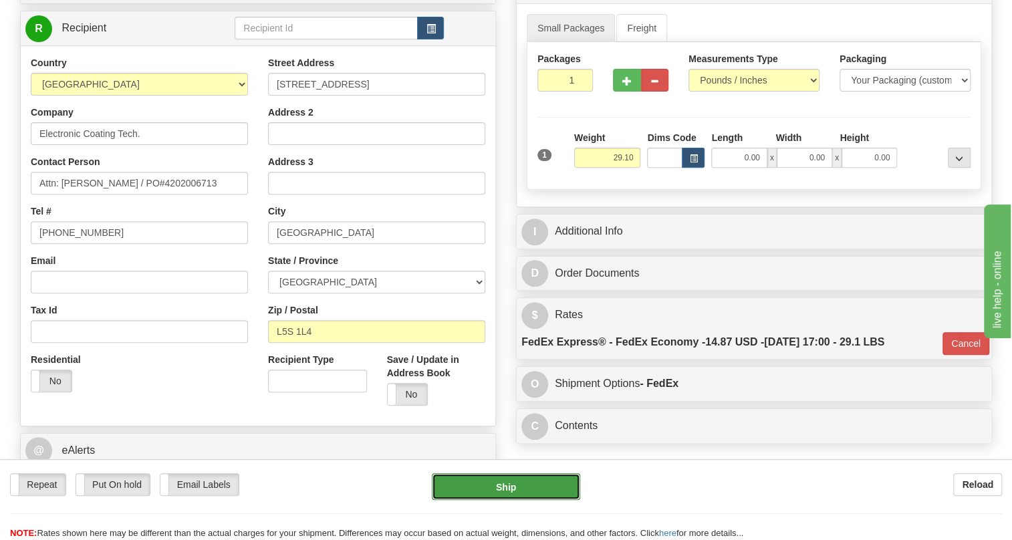
click at [514, 489] on button "Ship" at bounding box center [506, 486] width 148 height 27
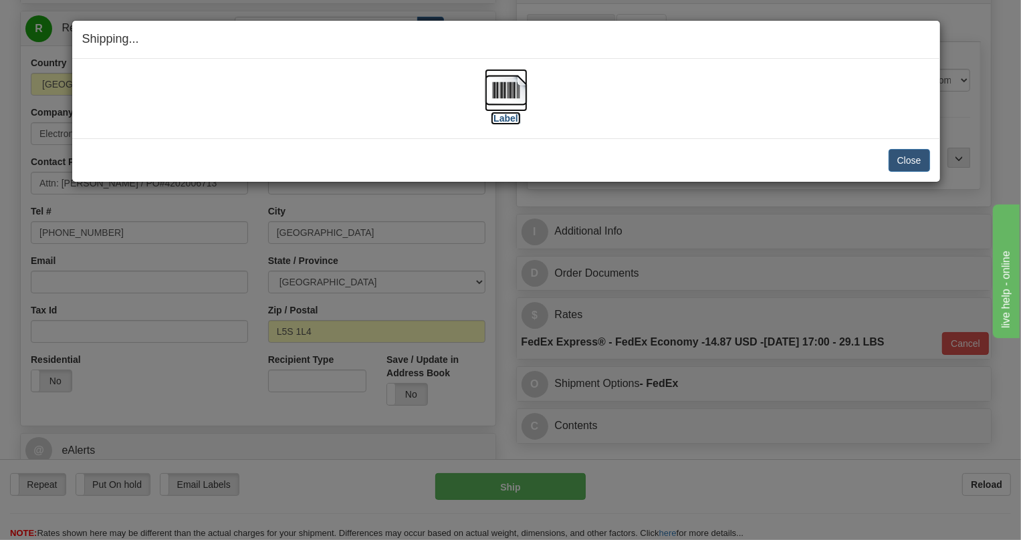
click at [508, 86] on img at bounding box center [506, 90] width 43 height 43
click at [905, 159] on button "Close" at bounding box center [909, 160] width 41 height 23
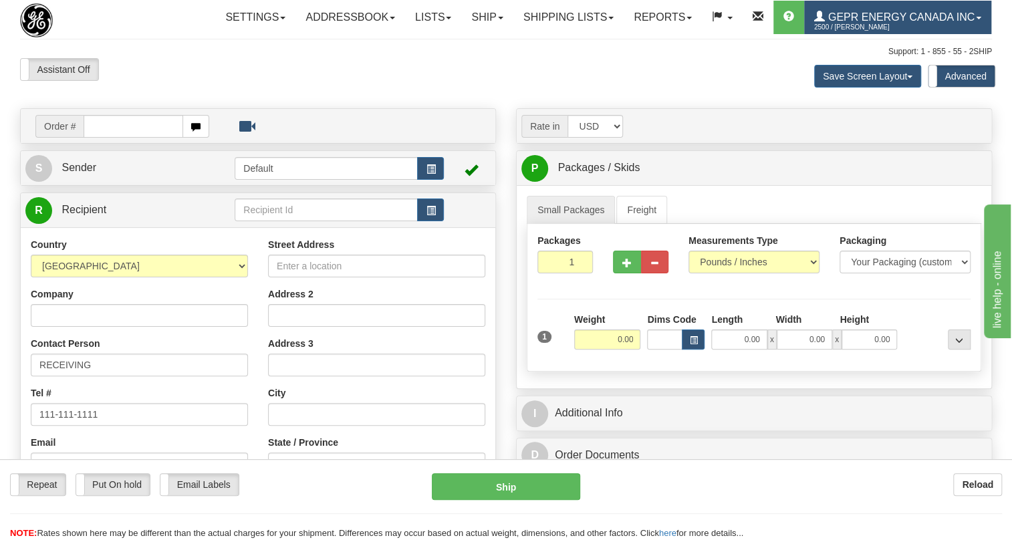
click at [976, 19] on span at bounding box center [978, 18] width 5 height 3
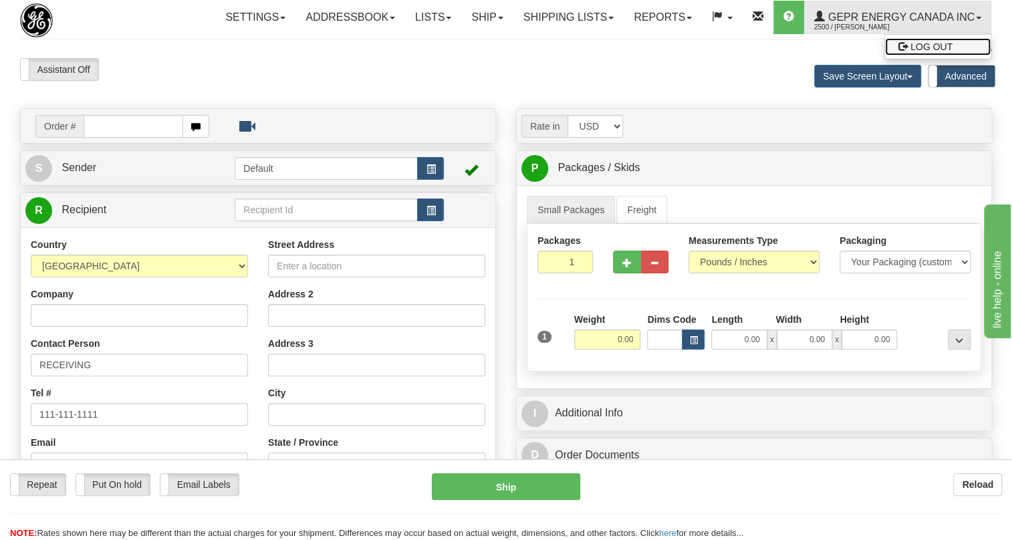
click at [911, 52] on span "LOG OUT" at bounding box center [932, 46] width 42 height 11
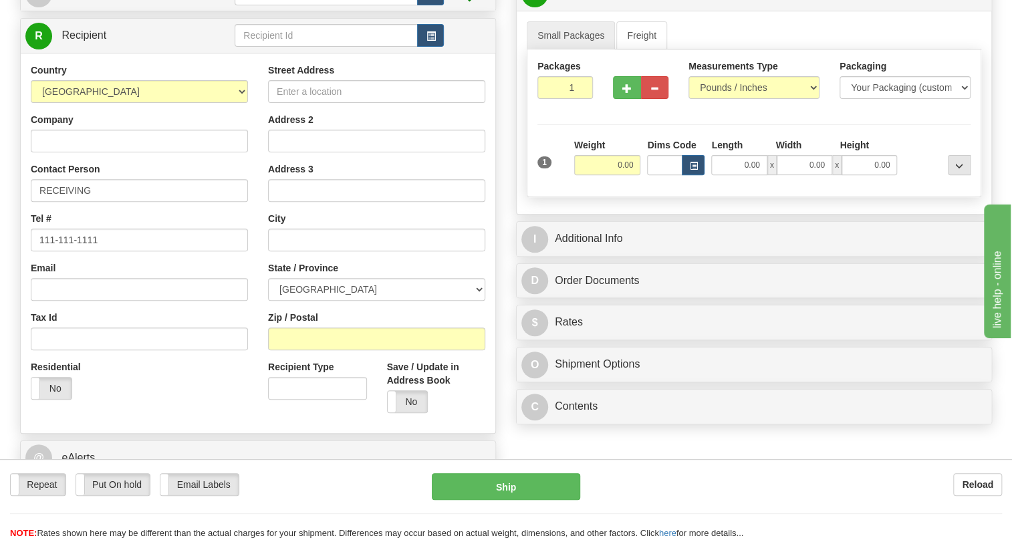
scroll to position [182, 0]
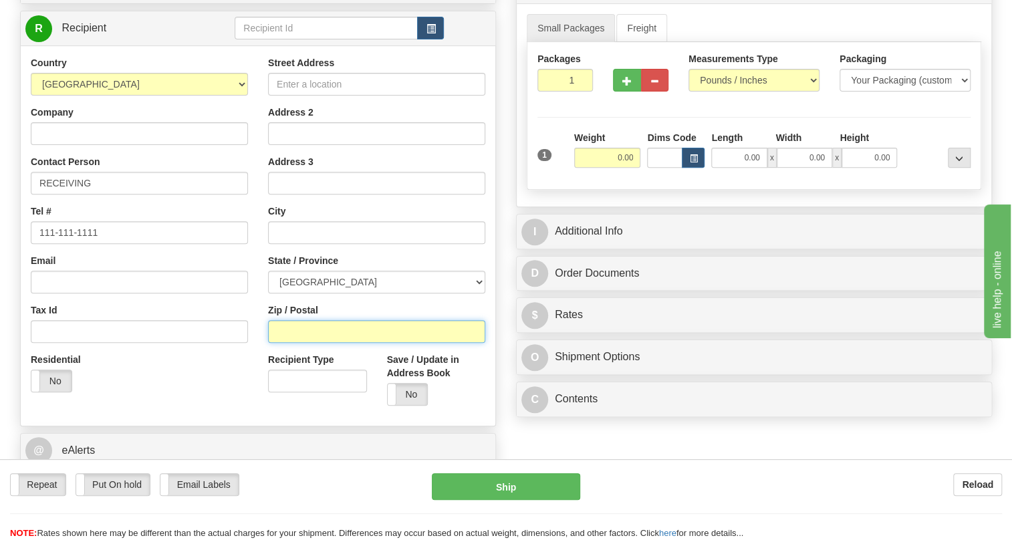
click at [298, 343] on input "Zip / Postal" at bounding box center [376, 331] width 217 height 23
type input "J5R 2E5"
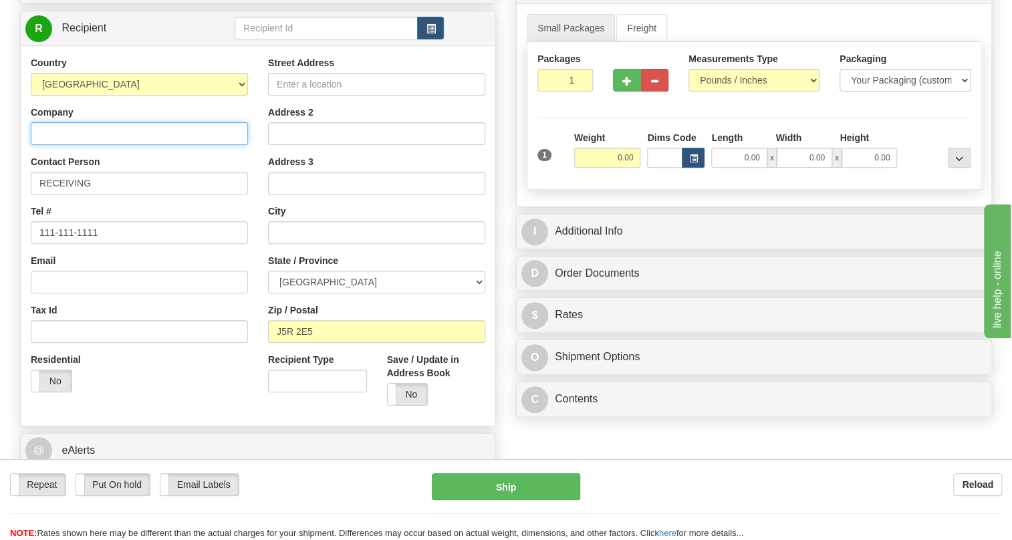
type input "Québec GE"
type input "1400 Industrielle Street"
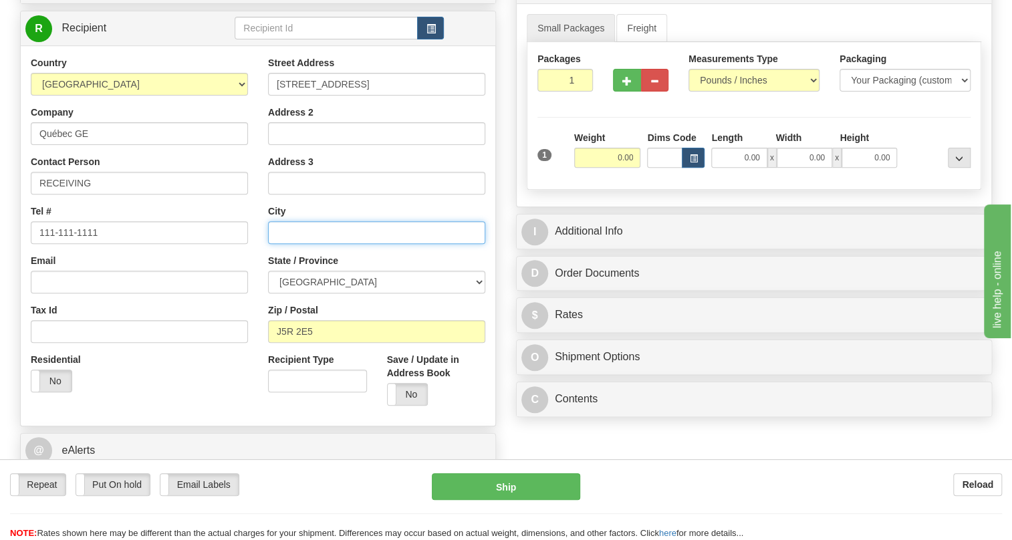
type input "LA PRAIRIE"
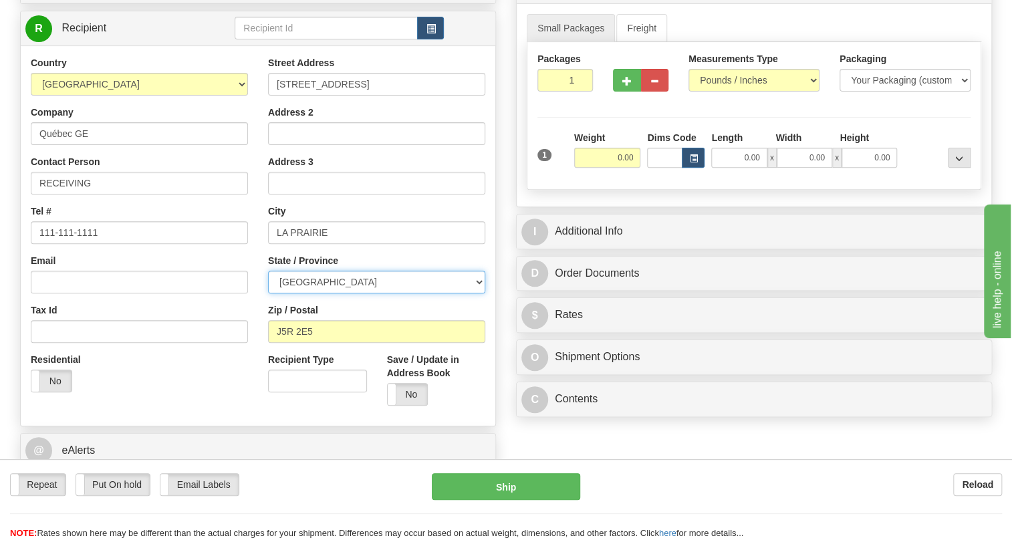
select select "QC"
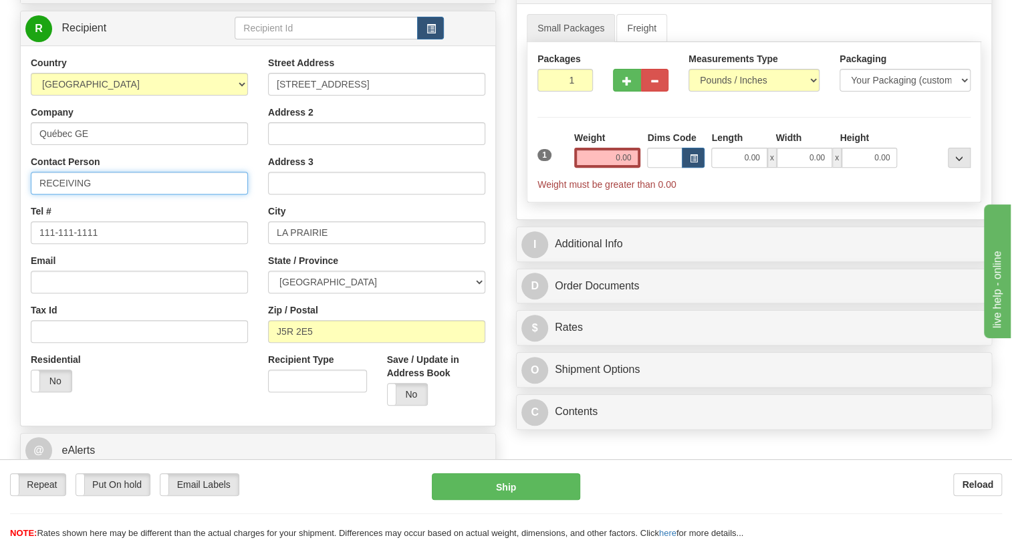
click at [117, 195] on input "RECEIVING" at bounding box center [139, 183] width 217 height 23
type input "RECEIVING / Attn: Sarah Jane Weaver"
click at [612, 168] on input "0.00" at bounding box center [607, 158] width 67 height 20
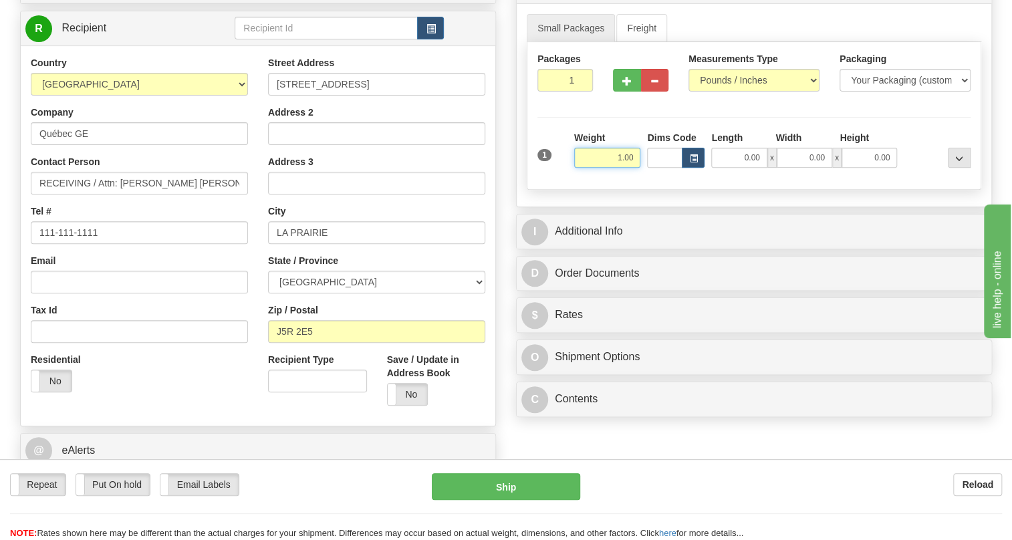
type input "1.00"
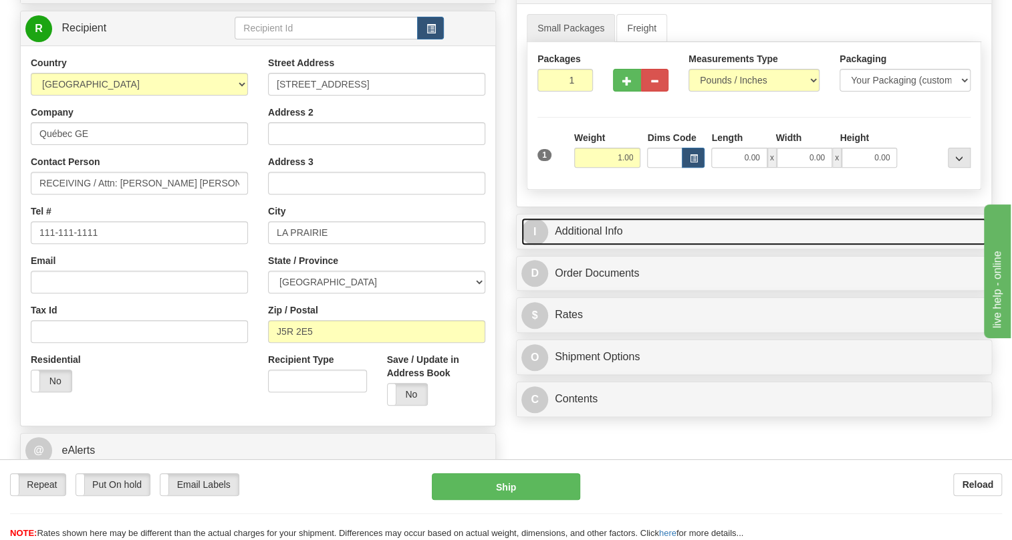
click at [601, 245] on link "I Additional Info" at bounding box center [753, 231] width 465 height 27
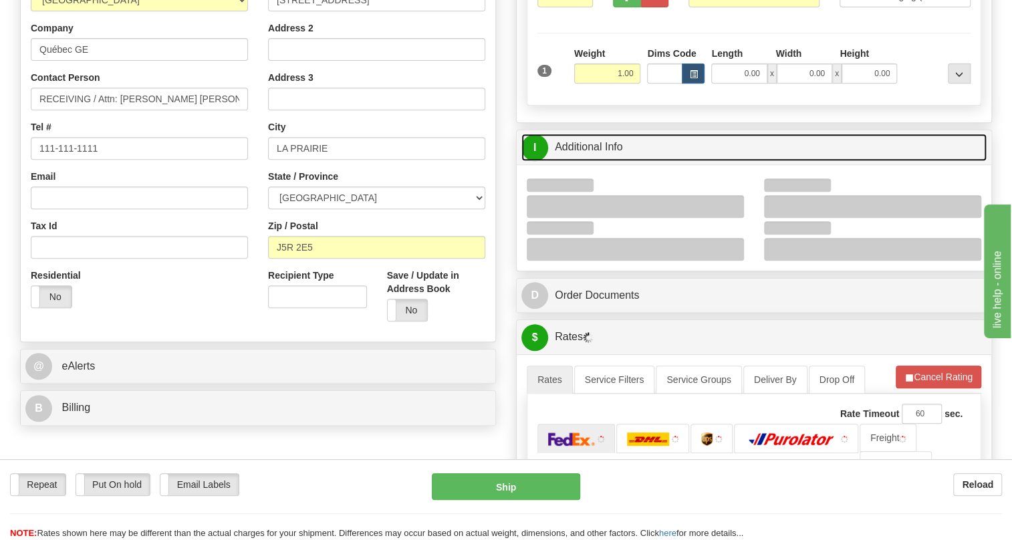
scroll to position [304, 0]
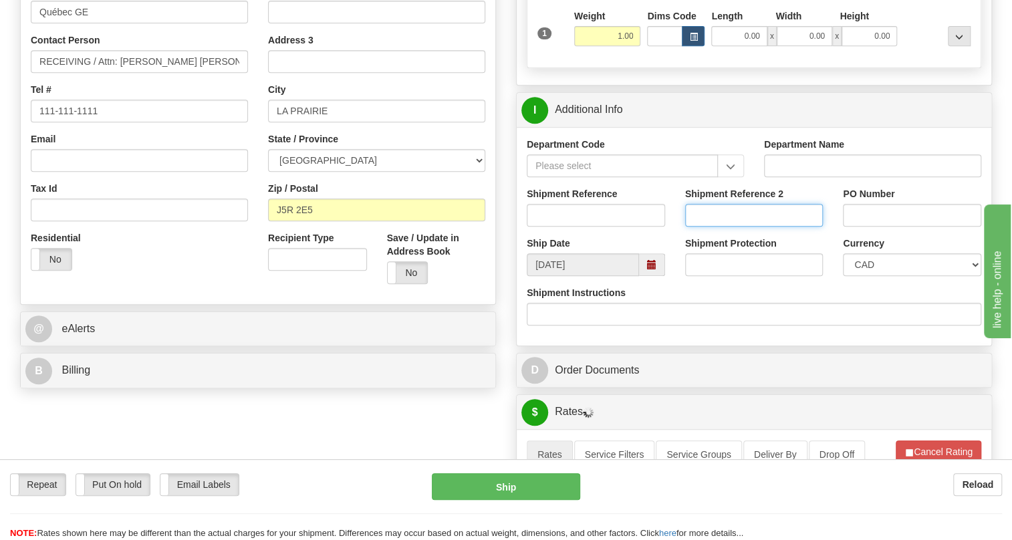
click at [700, 227] on input "Shipment Reference 2" at bounding box center [754, 215] width 138 height 23
type input "m"
type input "Myles"
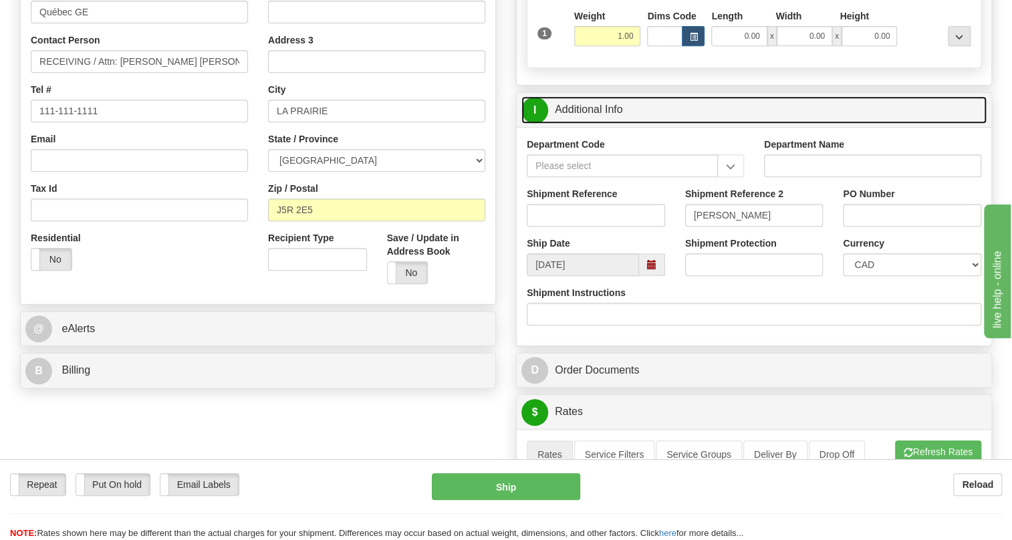
click at [588, 124] on link "I Additional Info" at bounding box center [753, 109] width 465 height 27
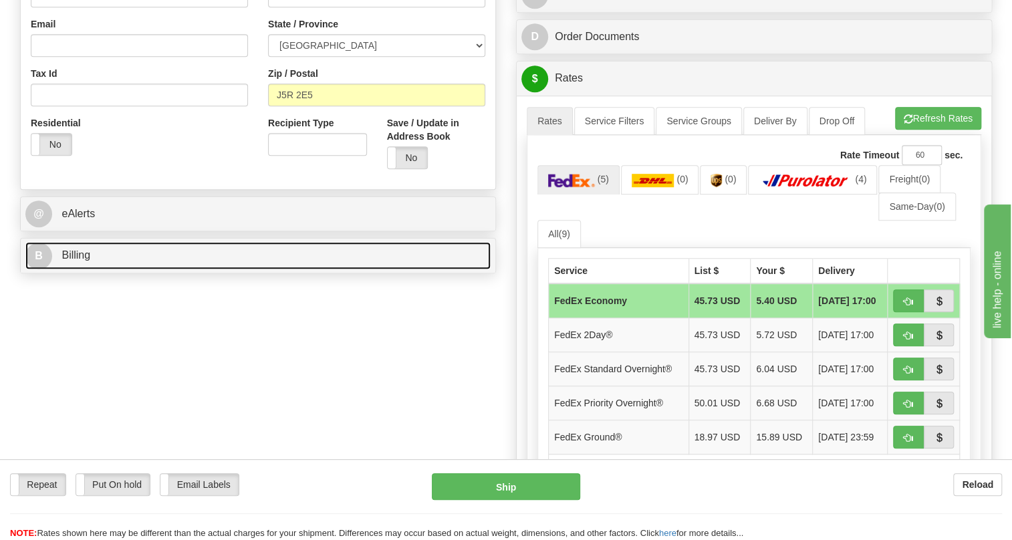
scroll to position [425, 0]
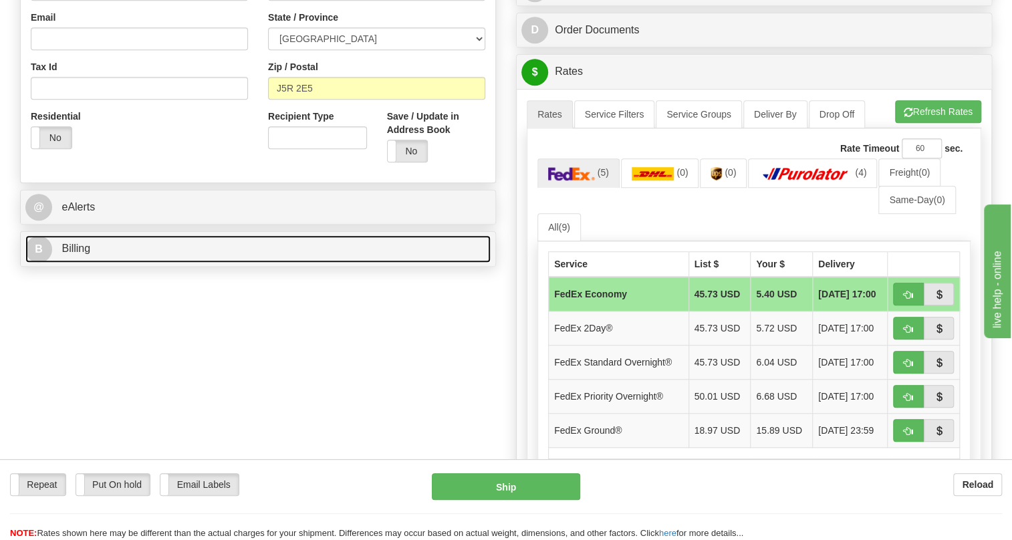
click at [74, 254] on span "Billing" at bounding box center [76, 248] width 29 height 11
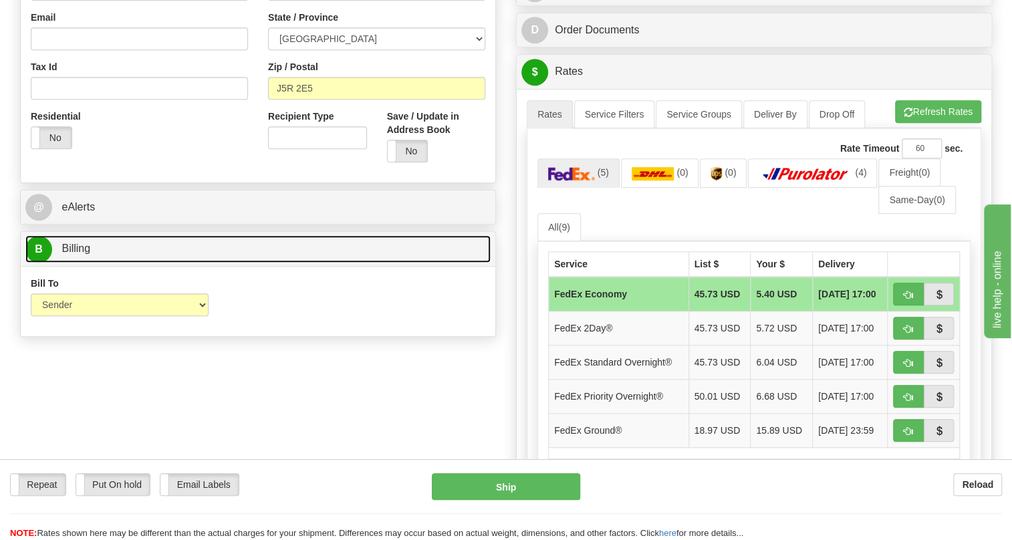
click at [74, 254] on span "Billing" at bounding box center [76, 248] width 29 height 11
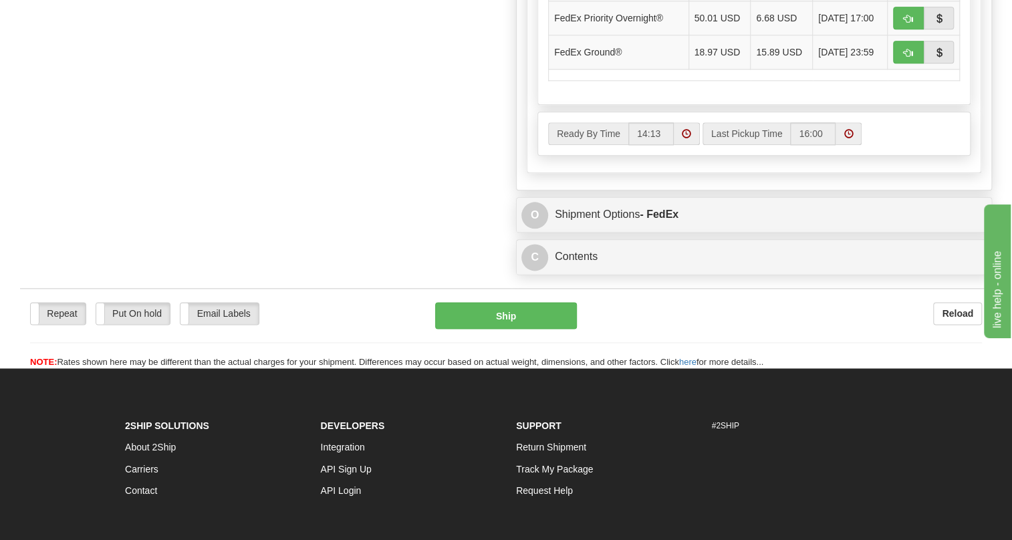
scroll to position [911, 0]
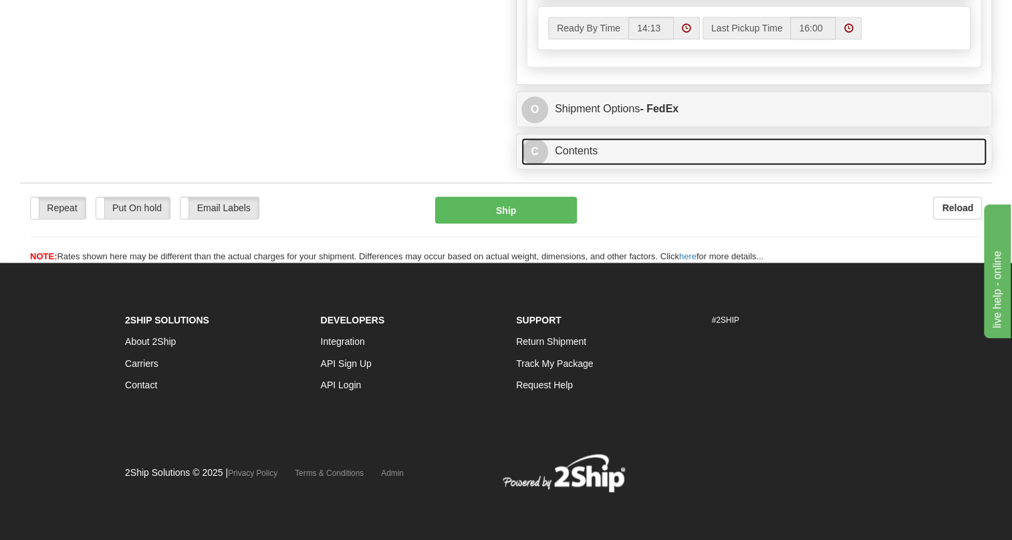
click at [584, 165] on link "C Contents" at bounding box center [753, 151] width 465 height 27
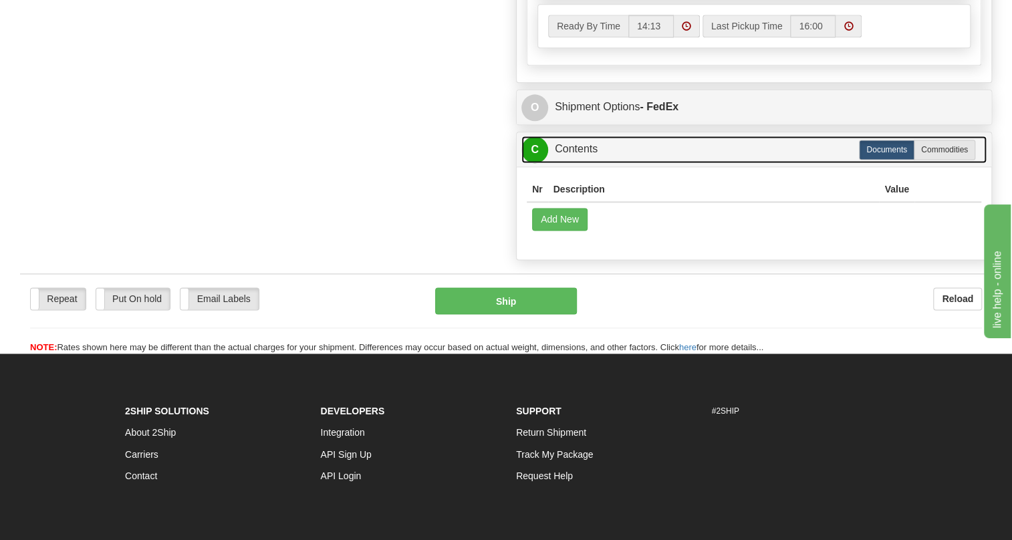
click at [587, 163] on link "C Contents" at bounding box center [753, 149] width 465 height 27
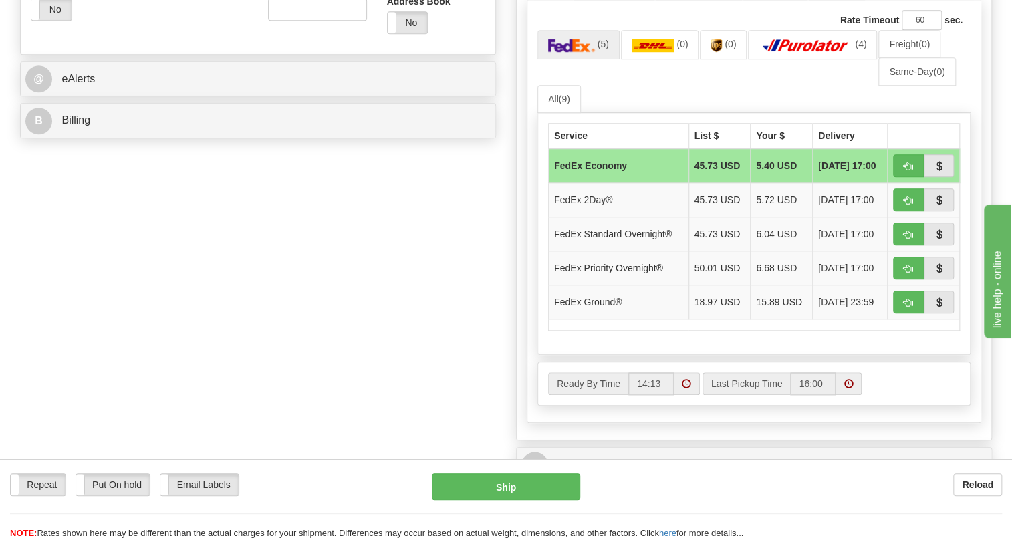
scroll to position [547, 0]
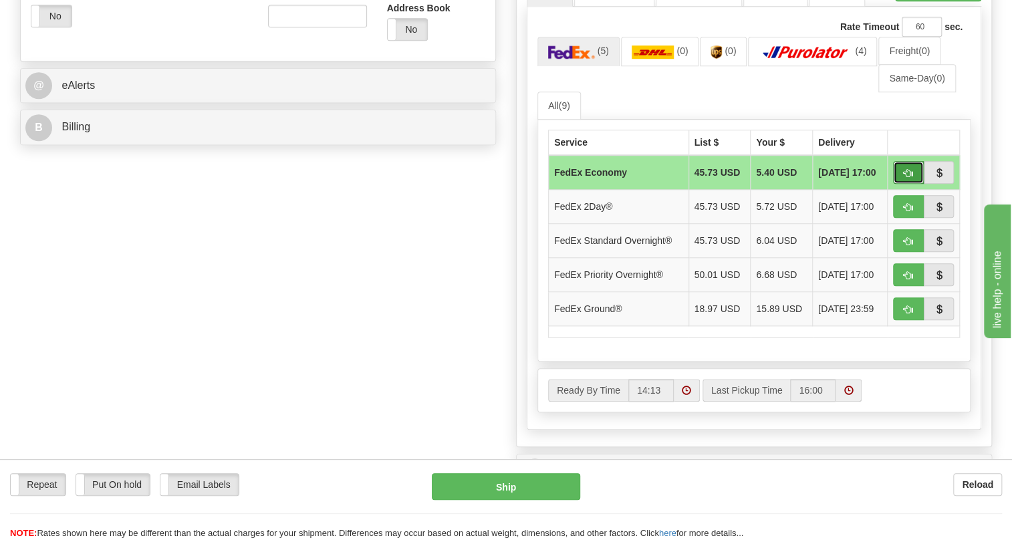
click at [907, 178] on span "button" at bounding box center [908, 173] width 9 height 9
type input "20"
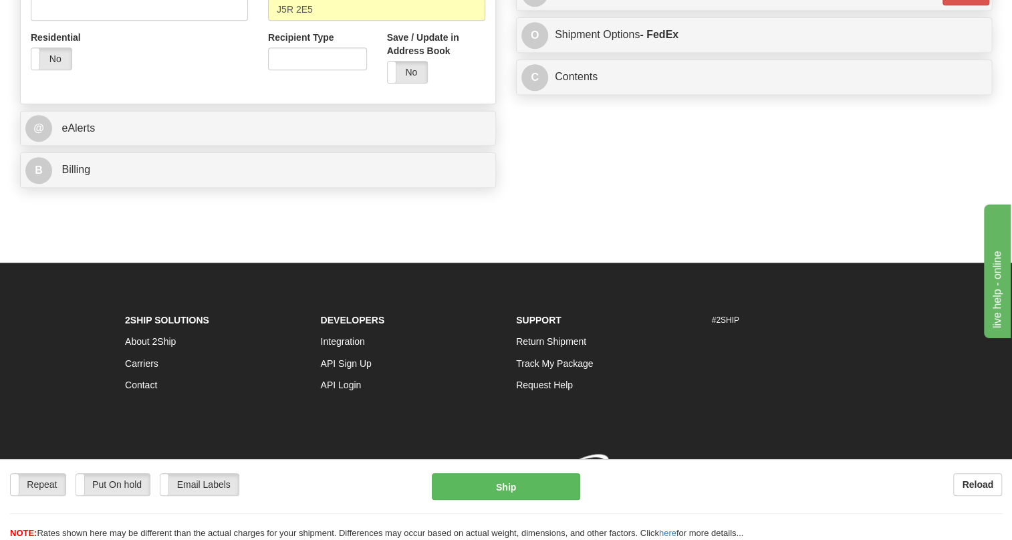
scroll to position [535, 0]
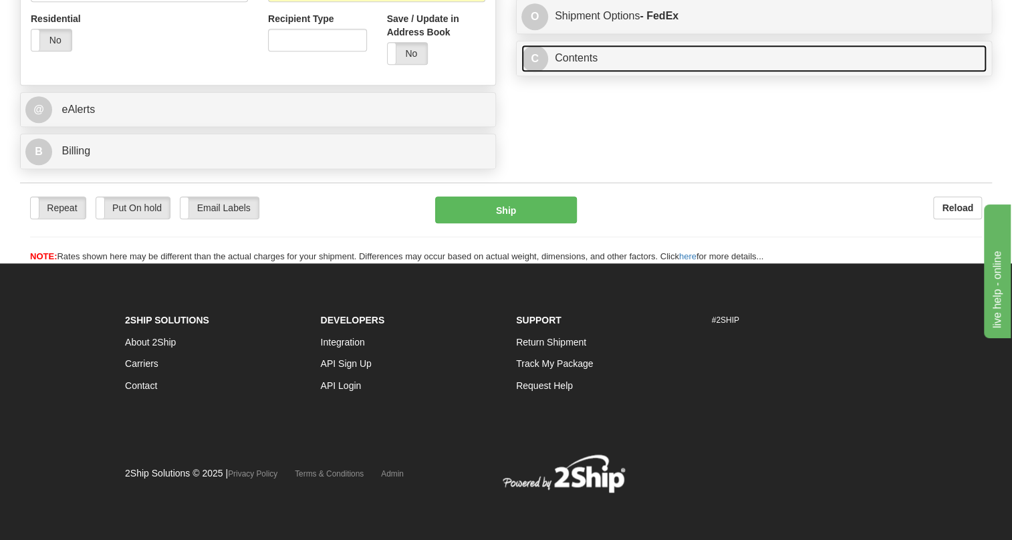
click at [590, 72] on link "C Contents" at bounding box center [753, 58] width 465 height 27
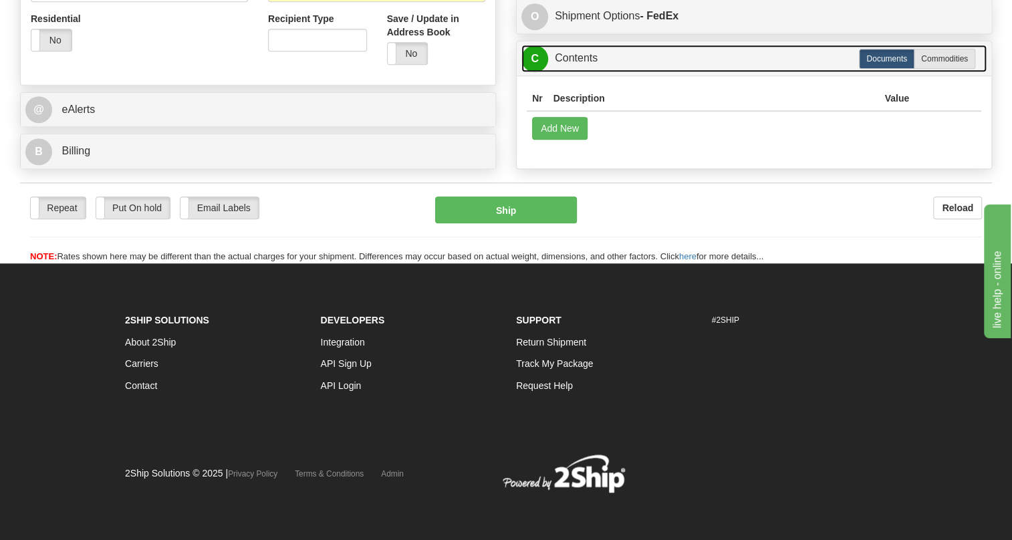
click at [590, 72] on link "C Contents" at bounding box center [753, 58] width 465 height 27
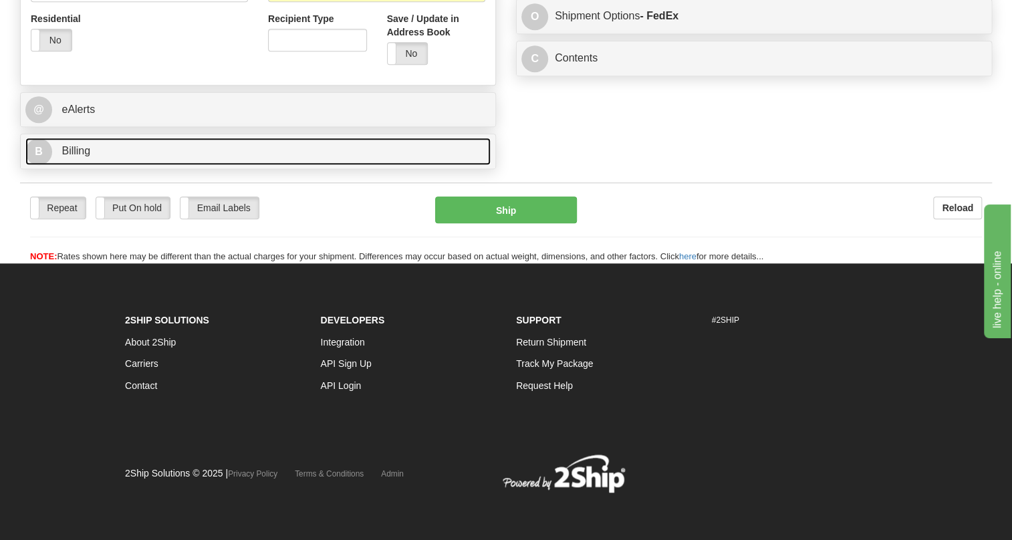
click at [82, 156] on span "Billing" at bounding box center [76, 150] width 29 height 11
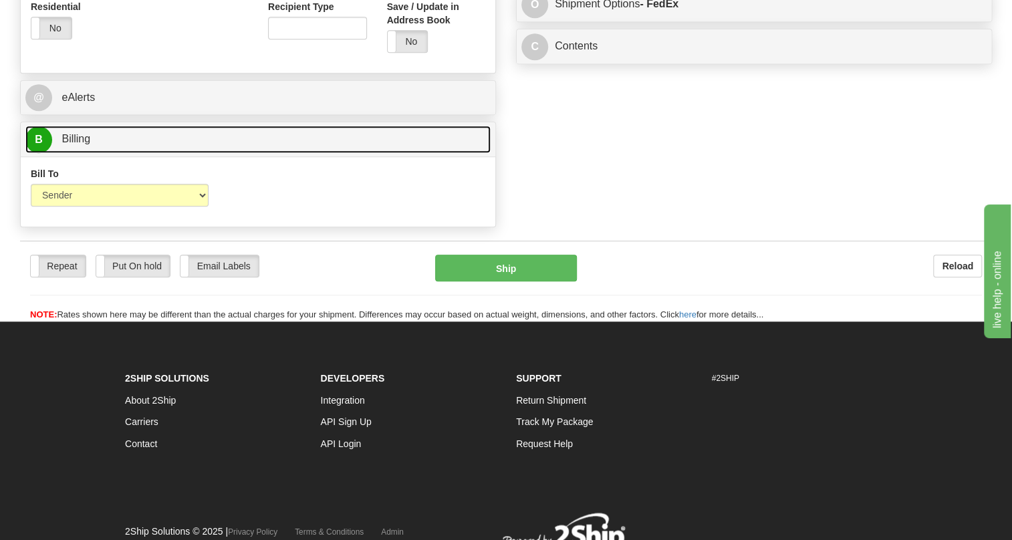
click at [82, 144] on span "Billing" at bounding box center [76, 138] width 29 height 11
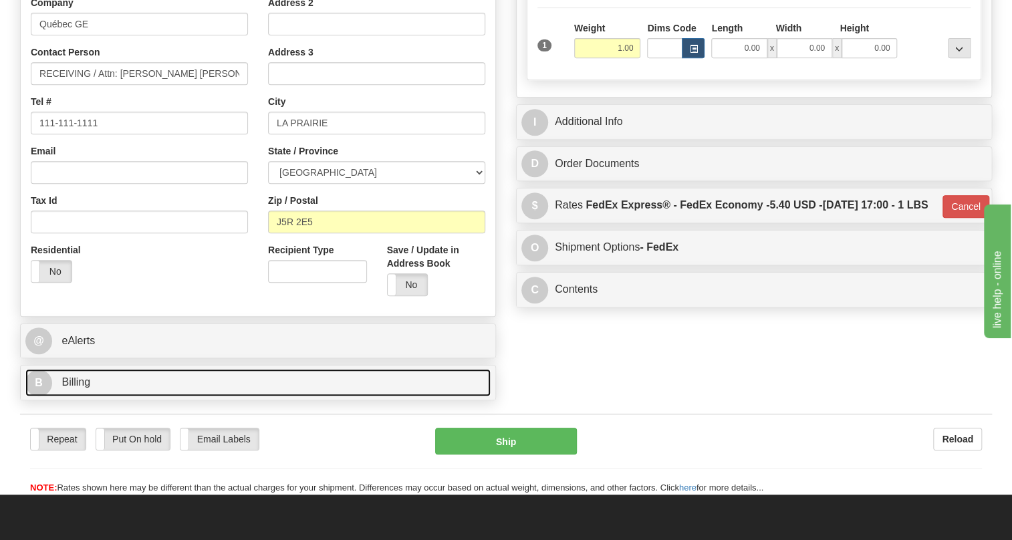
scroll to position [231, 0]
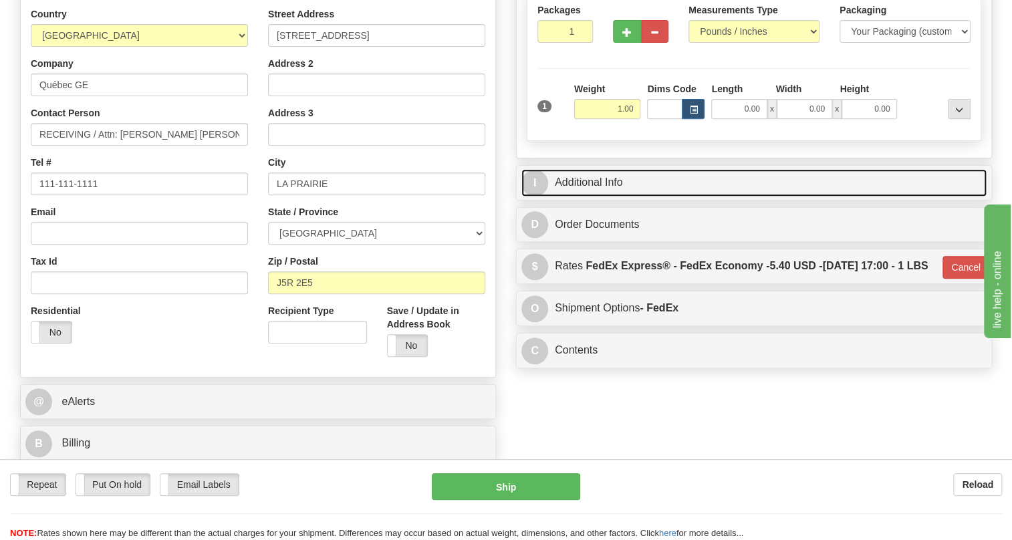
click at [596, 197] on link "I Additional Info" at bounding box center [753, 182] width 465 height 27
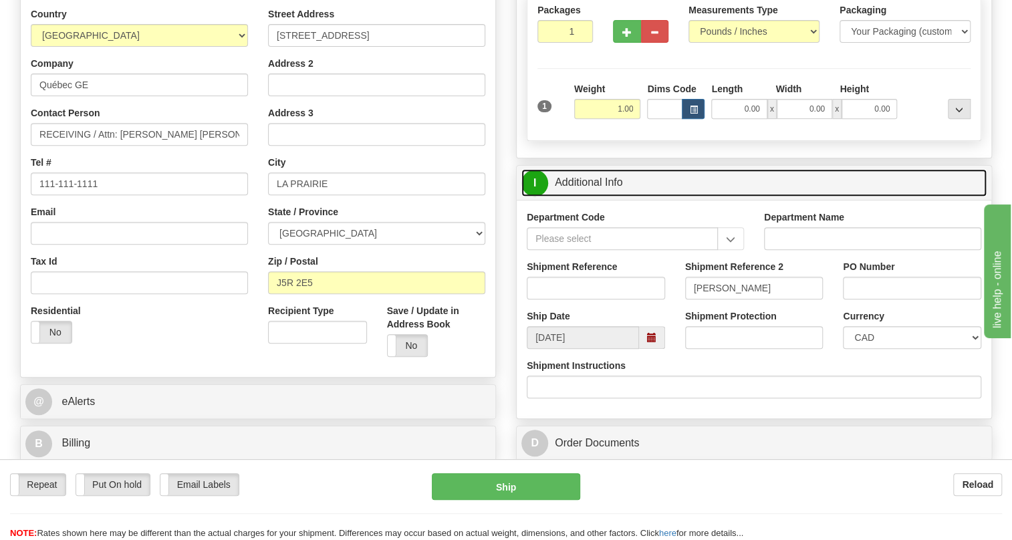
click at [596, 197] on link "I Additional Info" at bounding box center [753, 182] width 465 height 27
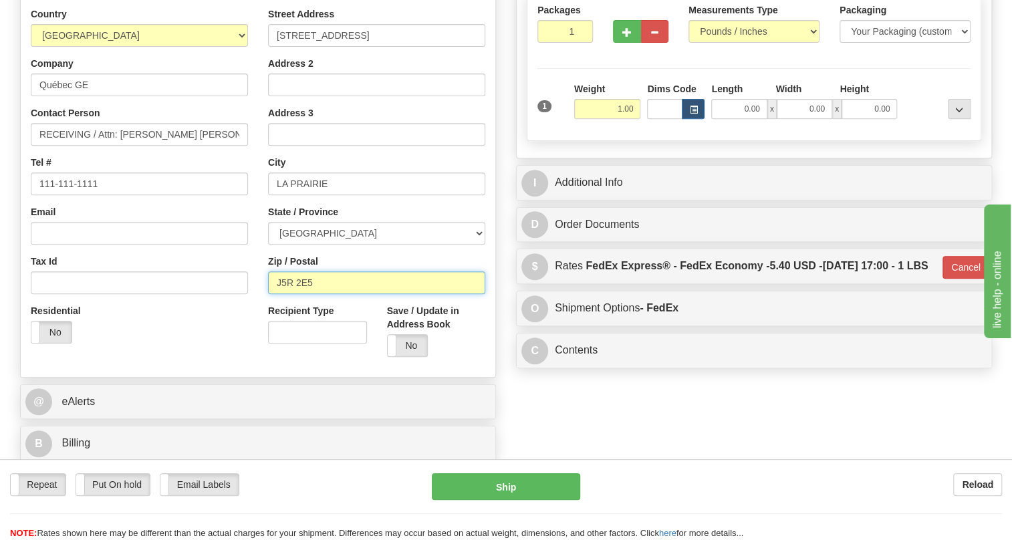
click at [304, 294] on input "J5R 2E5" at bounding box center [376, 282] width 217 height 23
click at [314, 294] on input "J5R 2E5" at bounding box center [376, 282] width 217 height 23
click at [247, 190] on div "Country AFGHANISTAN ALAND ISLANDS ALBANIA ALGERIA AMERICAN SAMOA ANDORRA ANGOLA…" at bounding box center [139, 180] width 237 height 346
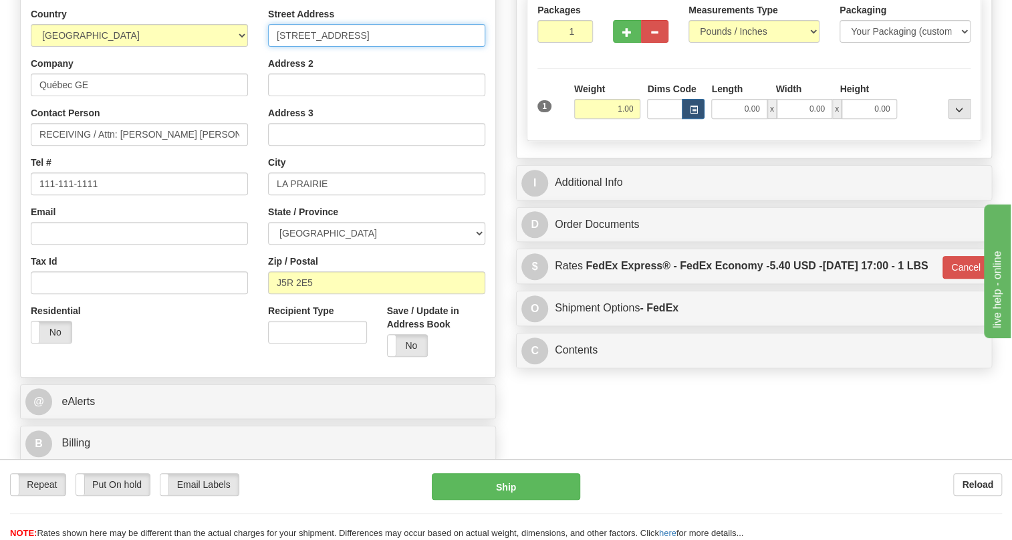
drag, startPoint x: 376, startPoint y: 68, endPoint x: 349, endPoint y: 72, distance: 27.6
click at [349, 47] on input "1400 Industrielle Street" at bounding box center [376, 35] width 217 height 23
click at [300, 47] on input "1400 Industrielle" at bounding box center [376, 35] width 217 height 23
click at [392, 47] on input "1400 Rue Industrielle" at bounding box center [376, 35] width 217 height 23
drag, startPoint x: 439, startPoint y: 67, endPoint x: 391, endPoint y: 67, distance: 48.1
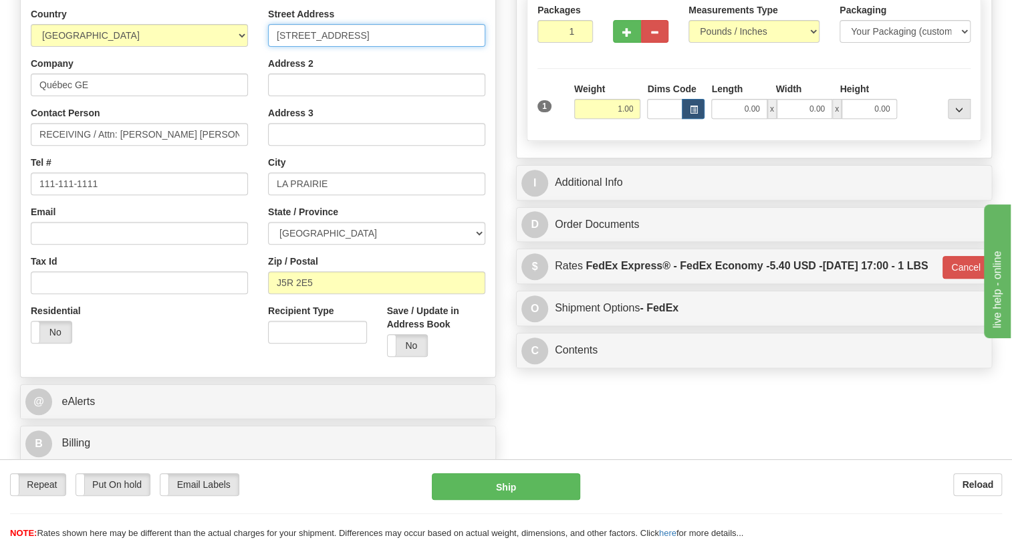
click at [391, 47] on input "1400 RUE INDUSTRIELLE BUREAU 100" at bounding box center [376, 35] width 217 height 23
type input "1400 RUE INDUSTRIELLE"
click at [513, 166] on div "Rate in Account Currency ARN AWG AUD AUS BHD BBD BFR BMD BRC BRL GBP UKL BND BG…" at bounding box center [754, 126] width 496 height 497
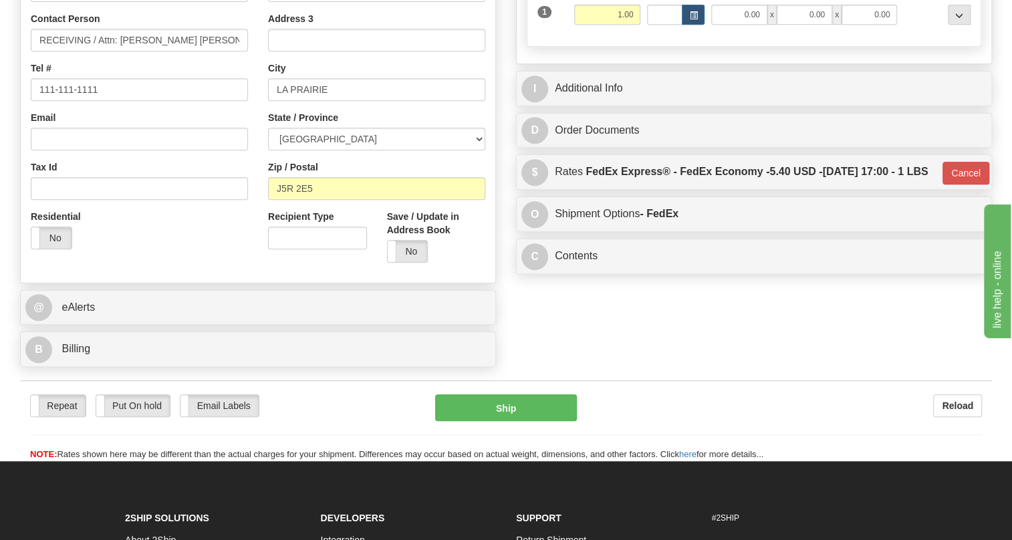
scroll to position [352, 0]
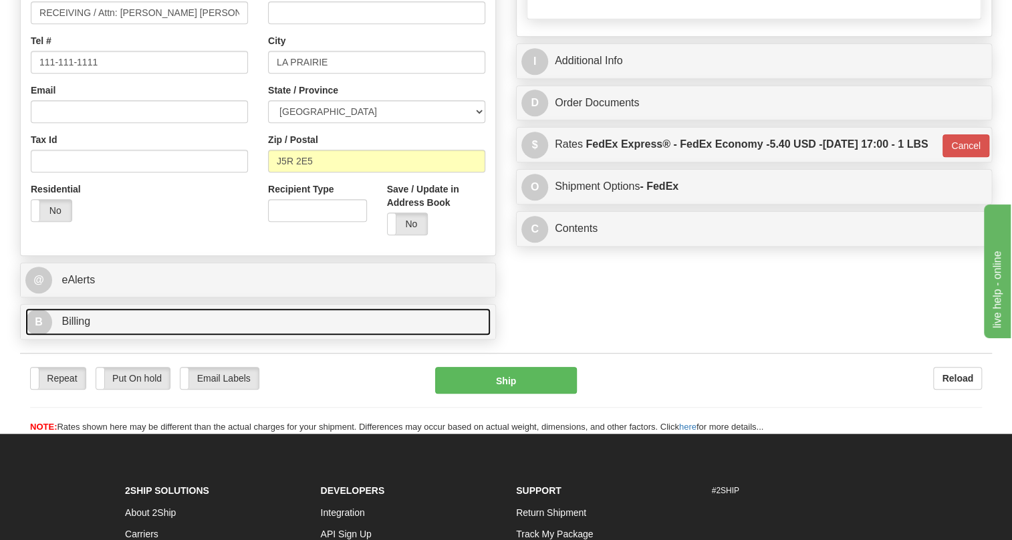
click at [81, 327] on span "Billing" at bounding box center [76, 321] width 29 height 11
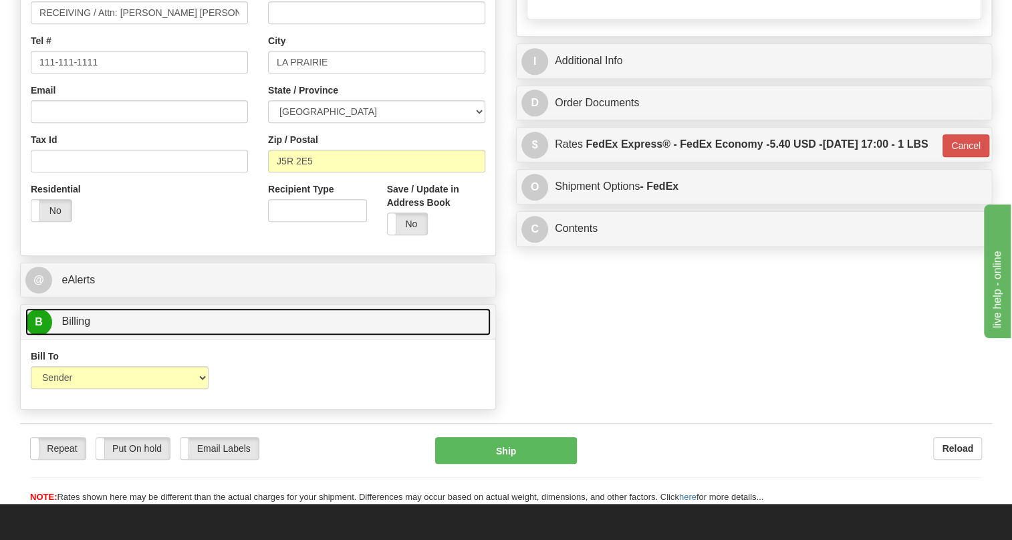
click at [81, 327] on span "Billing" at bounding box center [76, 321] width 29 height 11
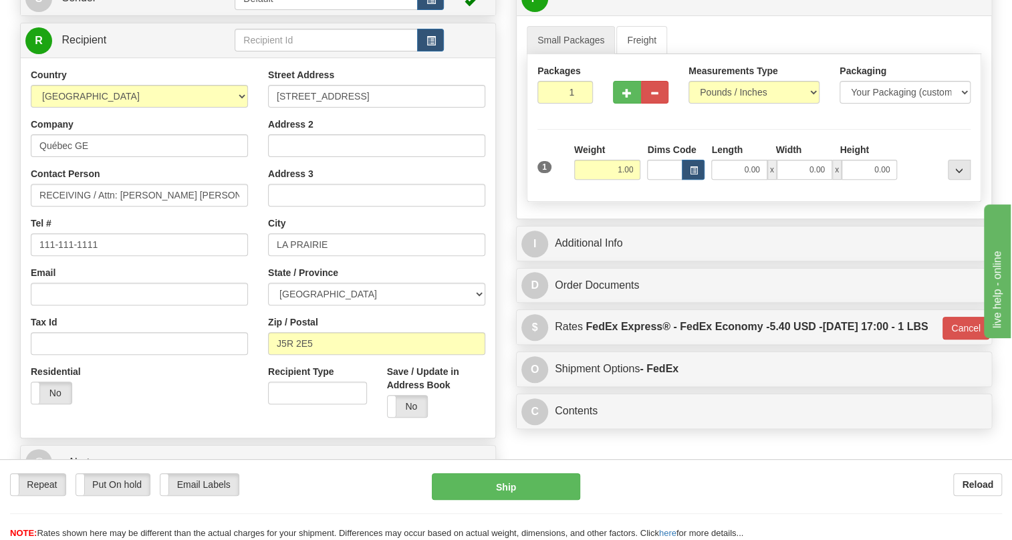
scroll to position [109, 0]
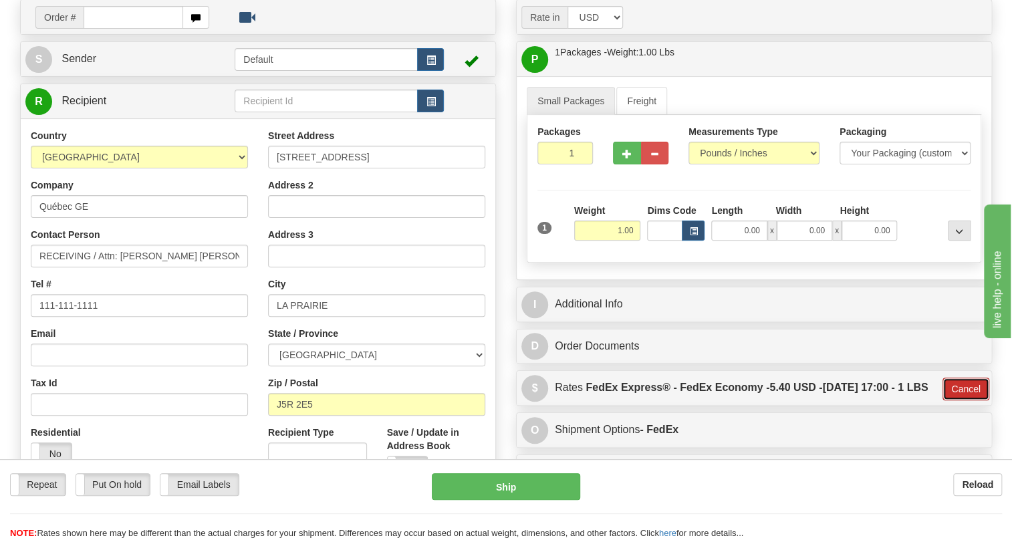
click at [963, 400] on button "Cancel" at bounding box center [966, 389] width 47 height 23
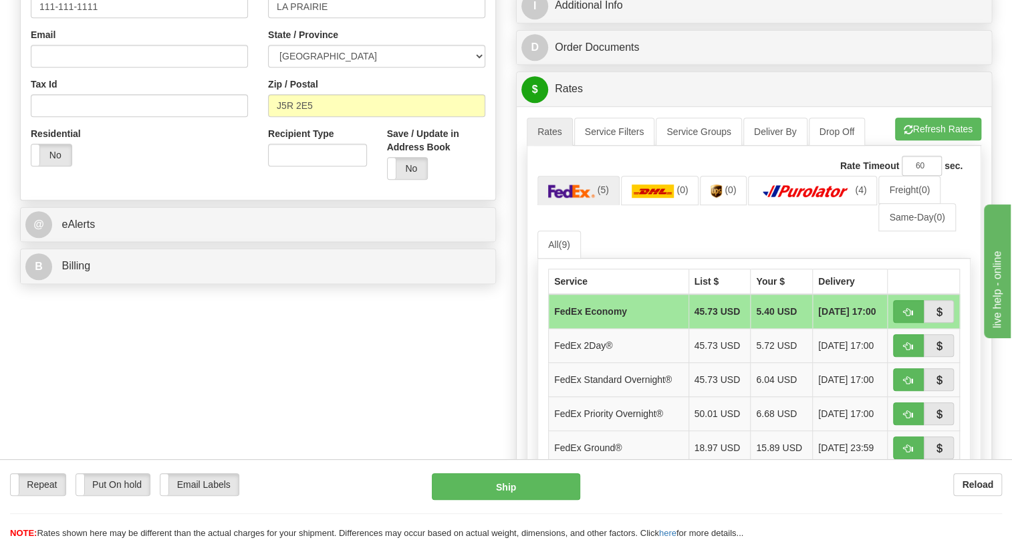
scroll to position [474, 0]
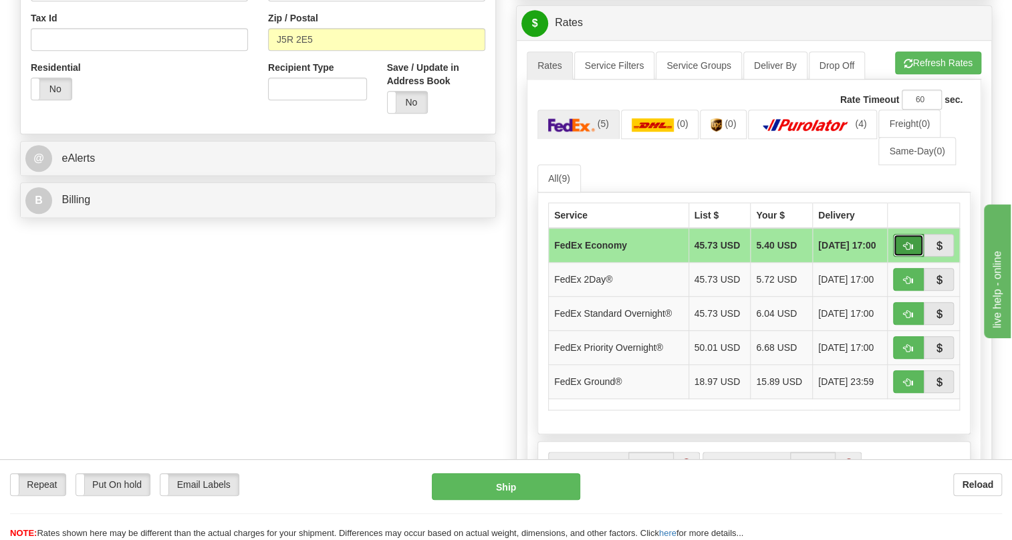
click at [908, 251] on span "button" at bounding box center [908, 246] width 9 height 9
type input "20"
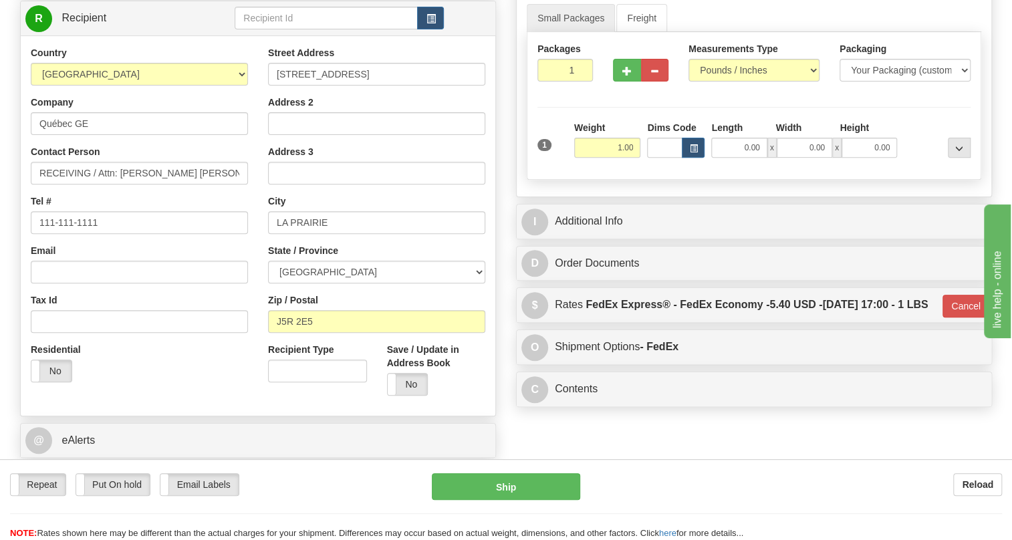
scroll to position [170, 0]
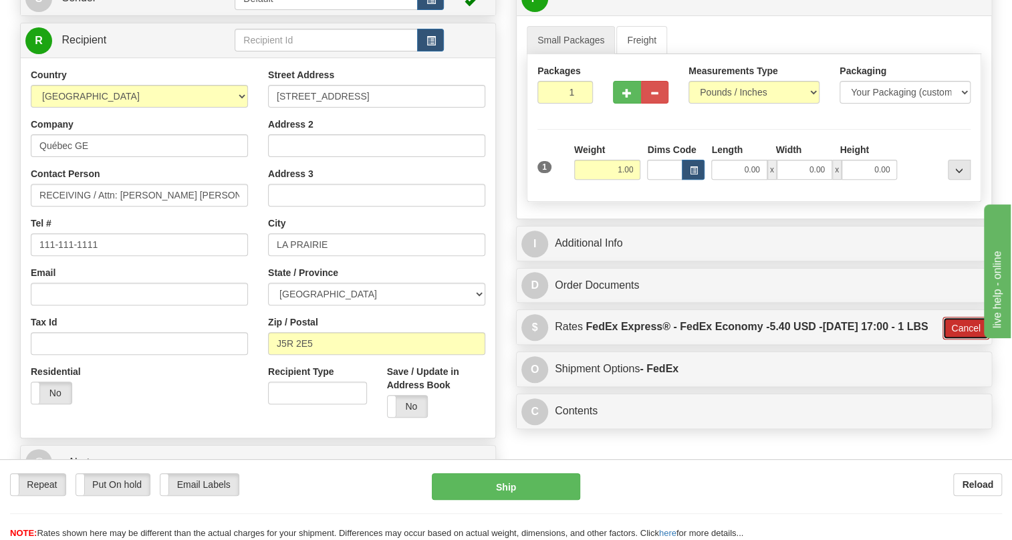
click at [955, 340] on button "Cancel" at bounding box center [966, 328] width 47 height 23
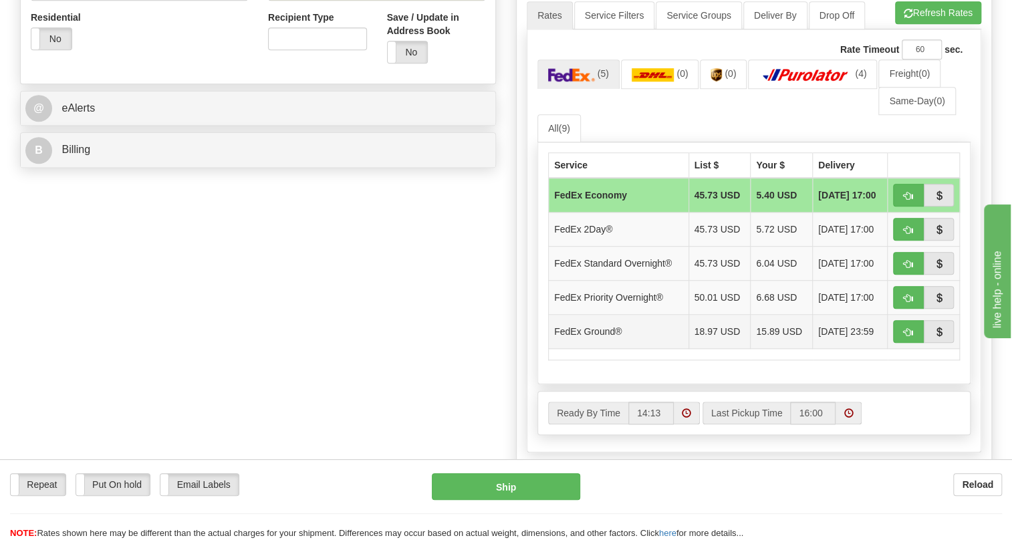
scroll to position [535, 0]
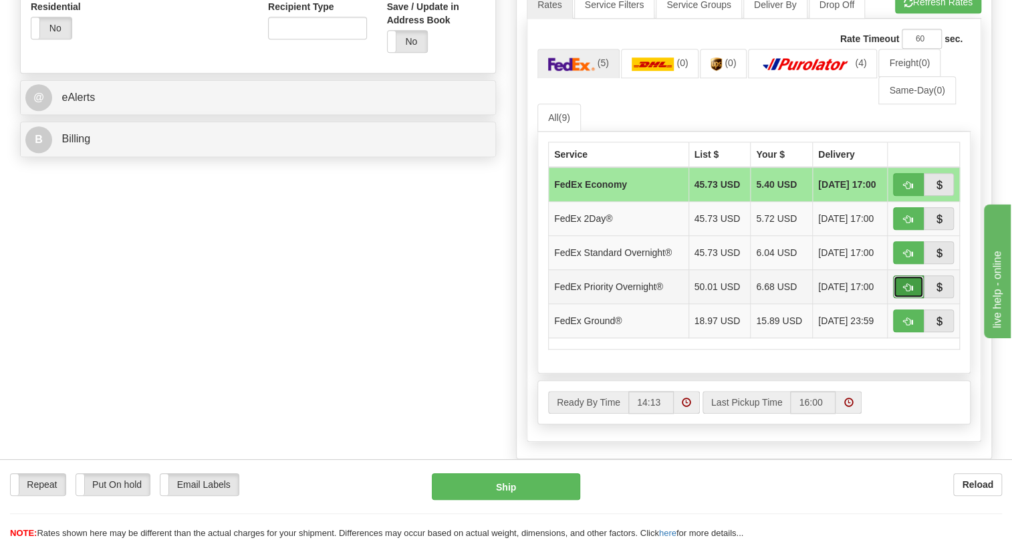
click at [905, 292] on span "button" at bounding box center [908, 287] width 9 height 9
type input "01"
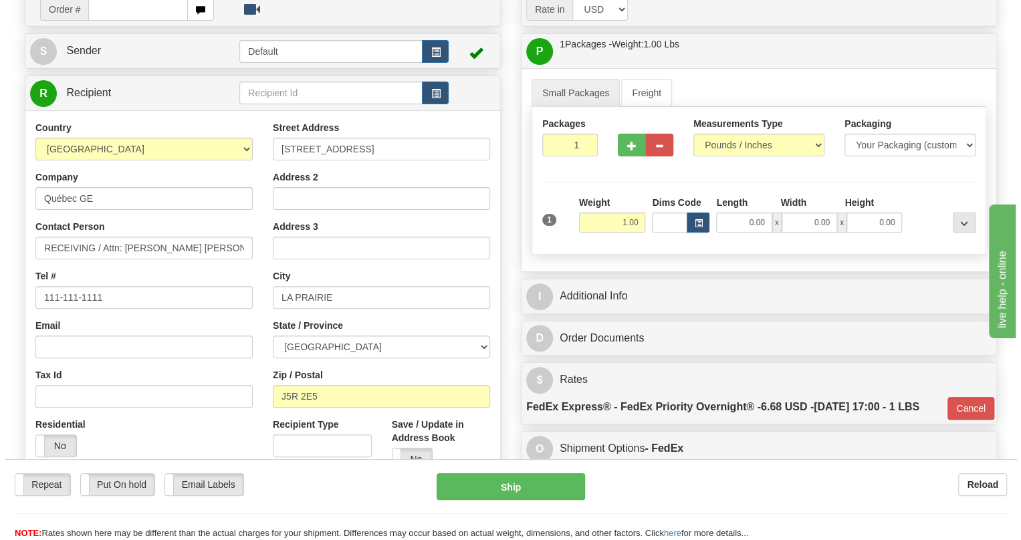
scroll to position [109, 0]
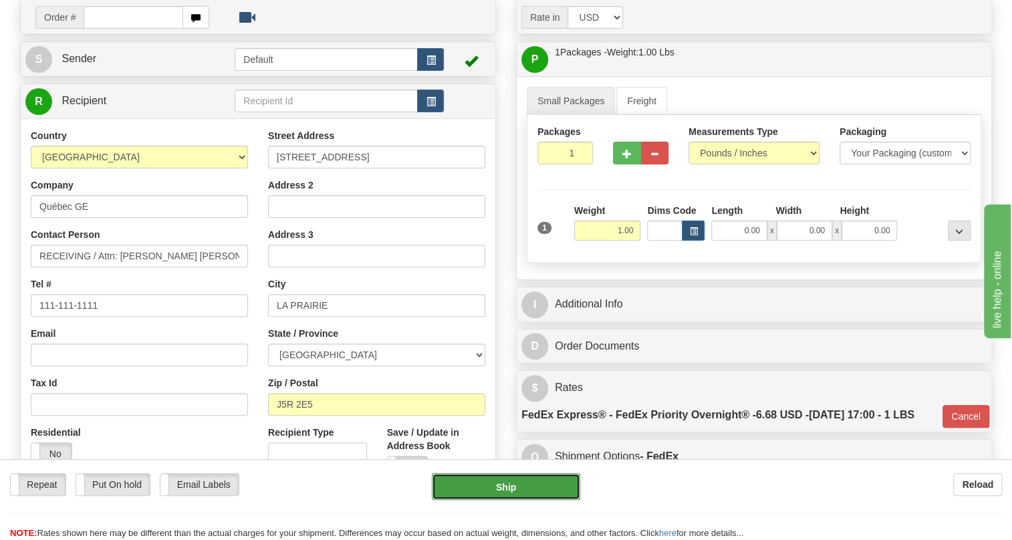
click at [508, 487] on button "Ship" at bounding box center [506, 486] width 148 height 27
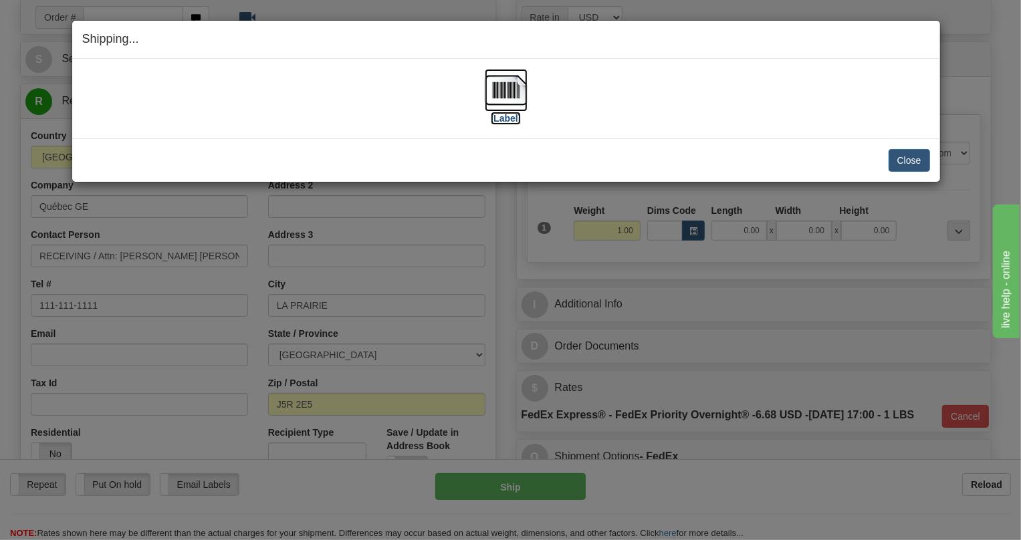
click at [505, 92] on img at bounding box center [506, 90] width 43 height 43
click at [909, 162] on button "Close" at bounding box center [909, 160] width 41 height 23
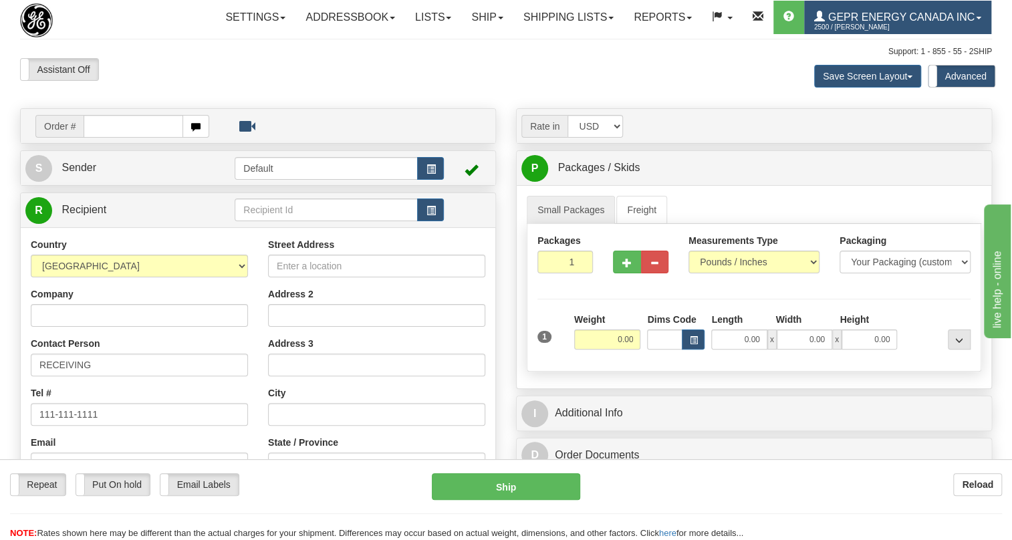
click at [804, 34] on link "GEPR Energy Canada Inc 2500 / [PERSON_NAME]" at bounding box center [897, 17] width 187 height 33
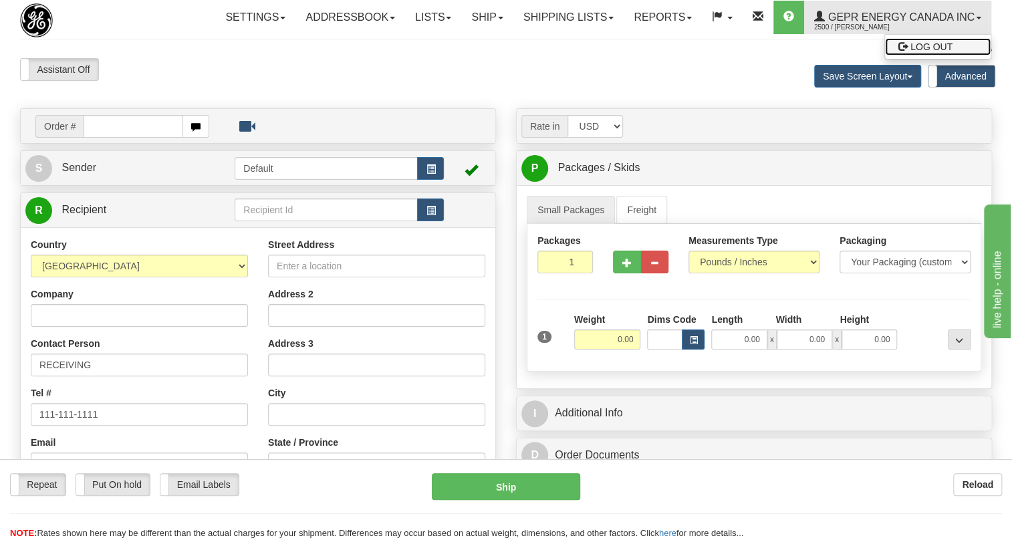
click at [911, 52] on span "LOG OUT" at bounding box center [932, 46] width 42 height 11
